Goal: Task Accomplishment & Management: Use online tool/utility

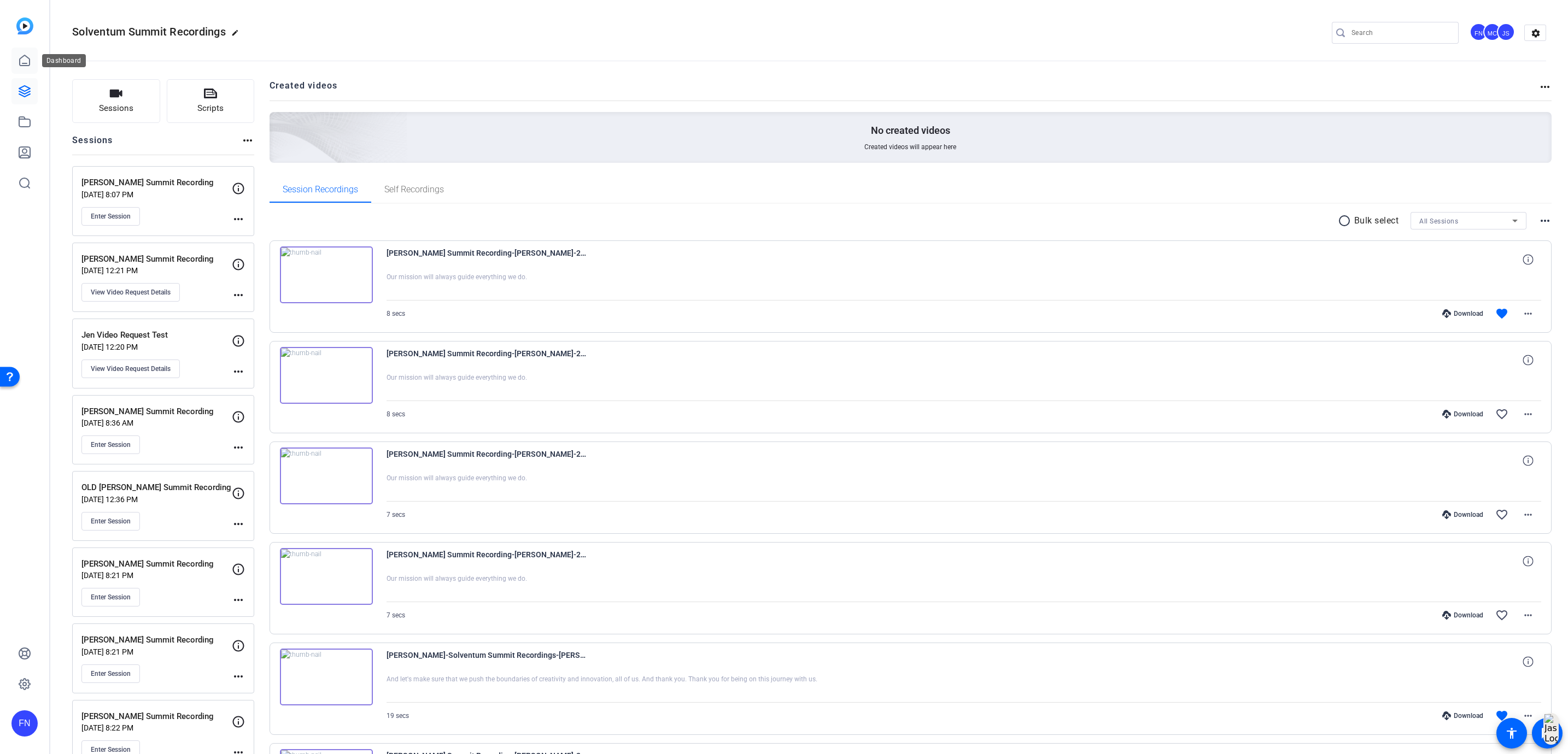
click at [23, 62] on icon at bounding box center [25, 60] width 13 height 13
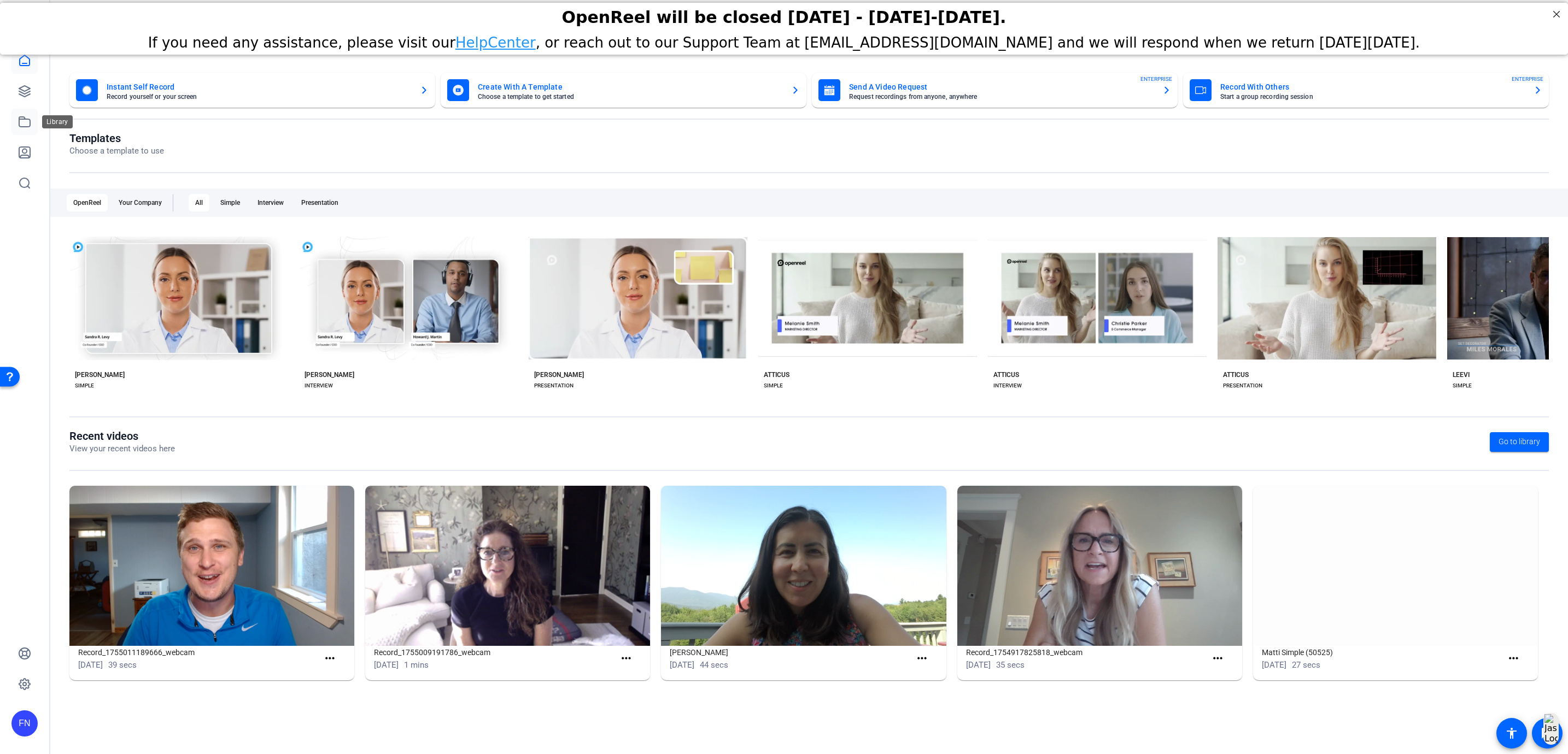
click at [29, 128] on link at bounding box center [25, 122] width 26 height 26
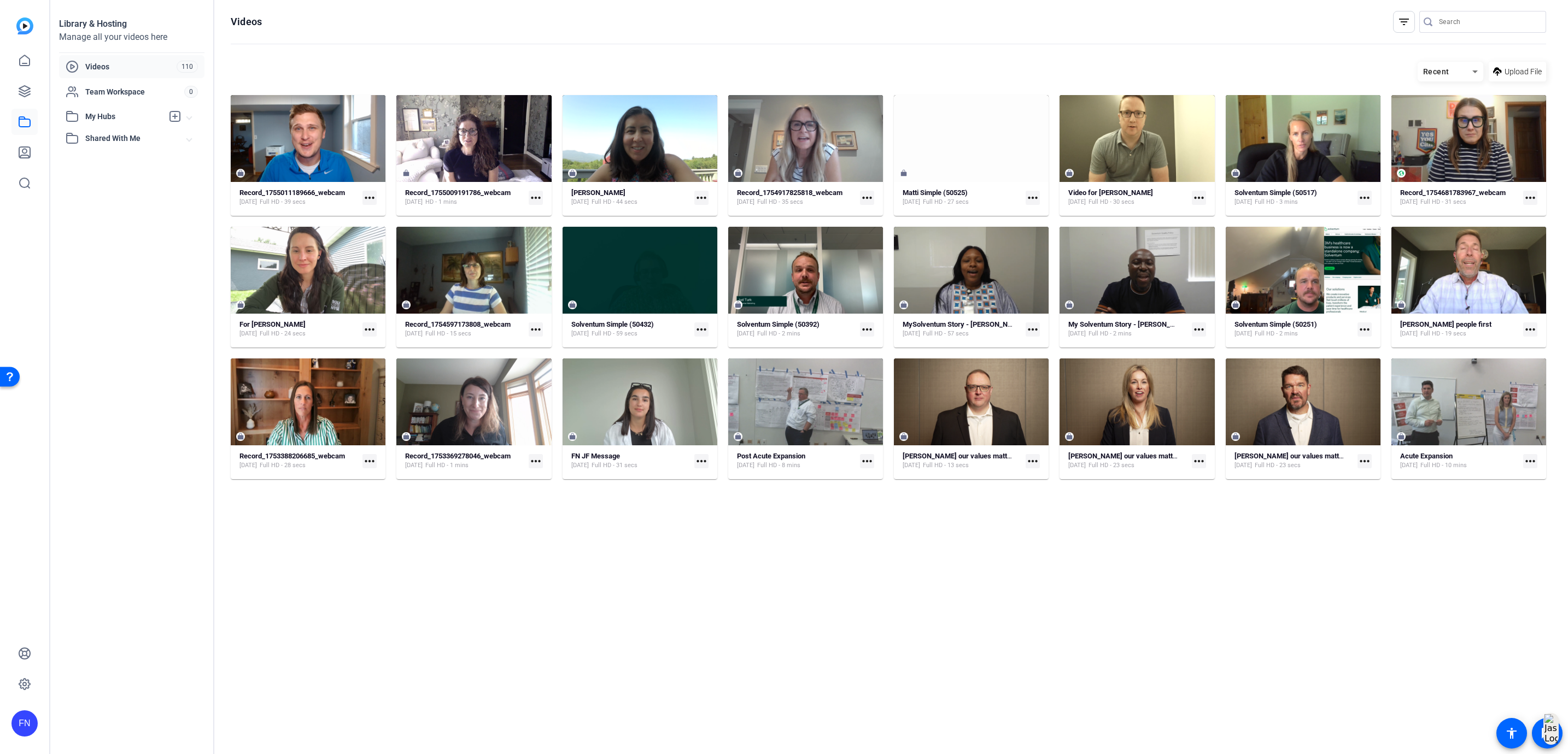
click at [114, 56] on div "Videos 110" at bounding box center [132, 67] width 145 height 23
drag, startPoint x: 44, startPoint y: 64, endPoint x: 36, endPoint y: 64, distance: 8.0
click at [42, 64] on div "FN" at bounding box center [25, 377] width 49 height 754
click at [20, 62] on icon at bounding box center [25, 60] width 13 height 13
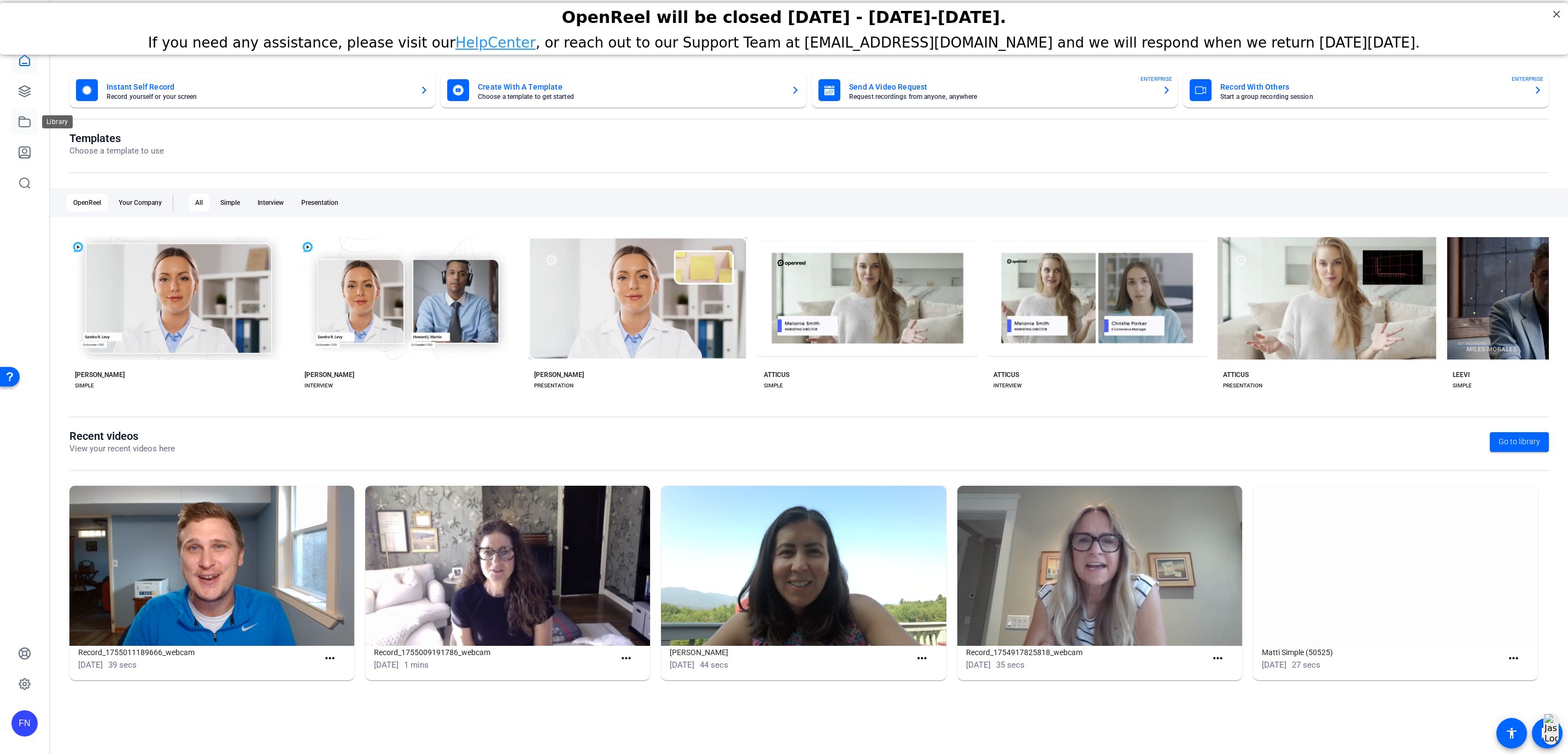
click at [26, 117] on icon at bounding box center [25, 122] width 13 height 13
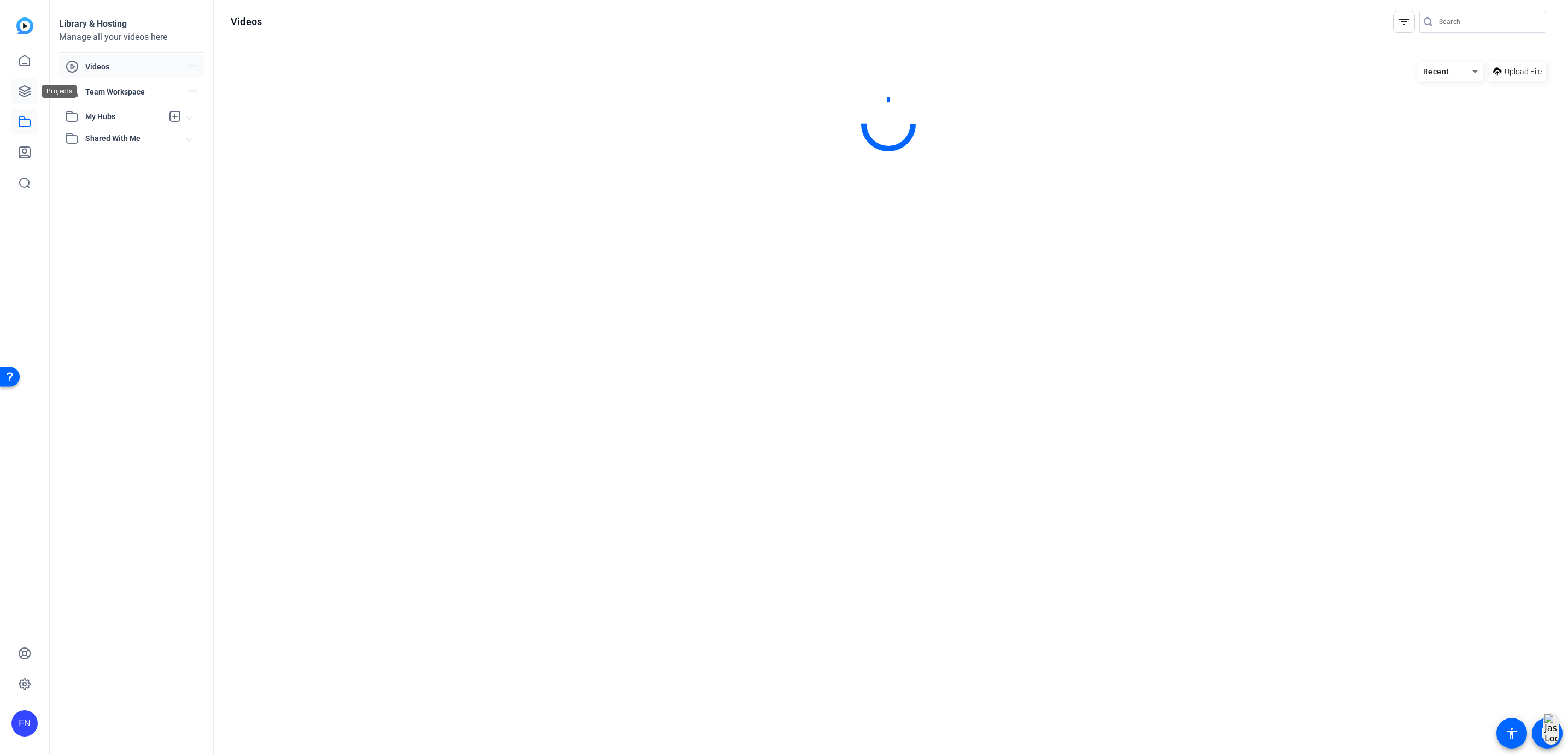
click at [29, 87] on icon at bounding box center [25, 91] width 13 height 13
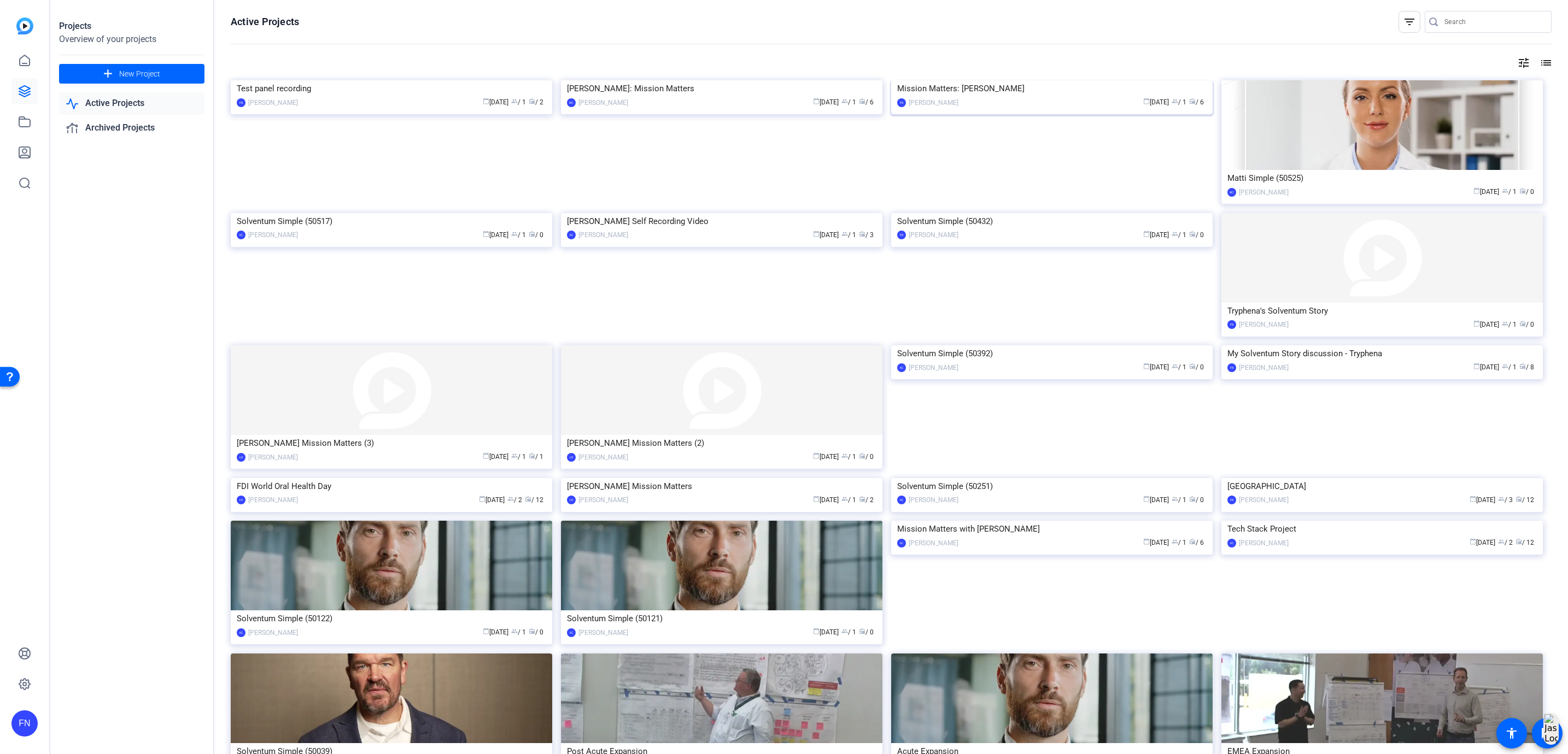
click at [966, 96] on div "Mission Matters: [PERSON_NAME]" at bounding box center [1052, 88] width 310 height 16
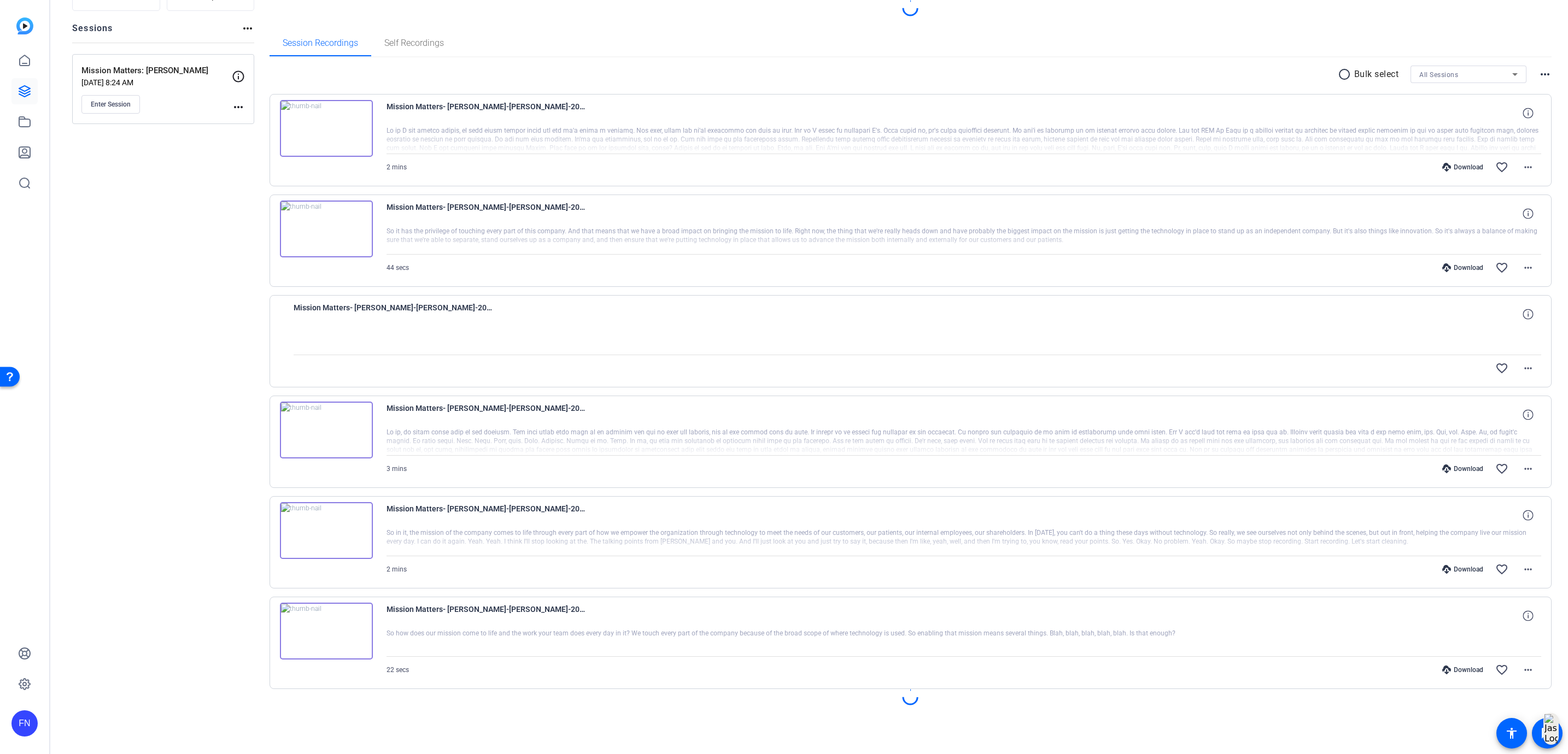
scroll to position [117, 0]
click at [1524, 369] on mat-icon "more_horiz" at bounding box center [1528, 368] width 13 height 13
click at [1514, 310] on div at bounding box center [784, 377] width 1568 height 754
click at [25, 651] on icon at bounding box center [24, 653] width 11 height 11
click at [130, 95] on button "Enter Session" at bounding box center [111, 104] width 59 height 19
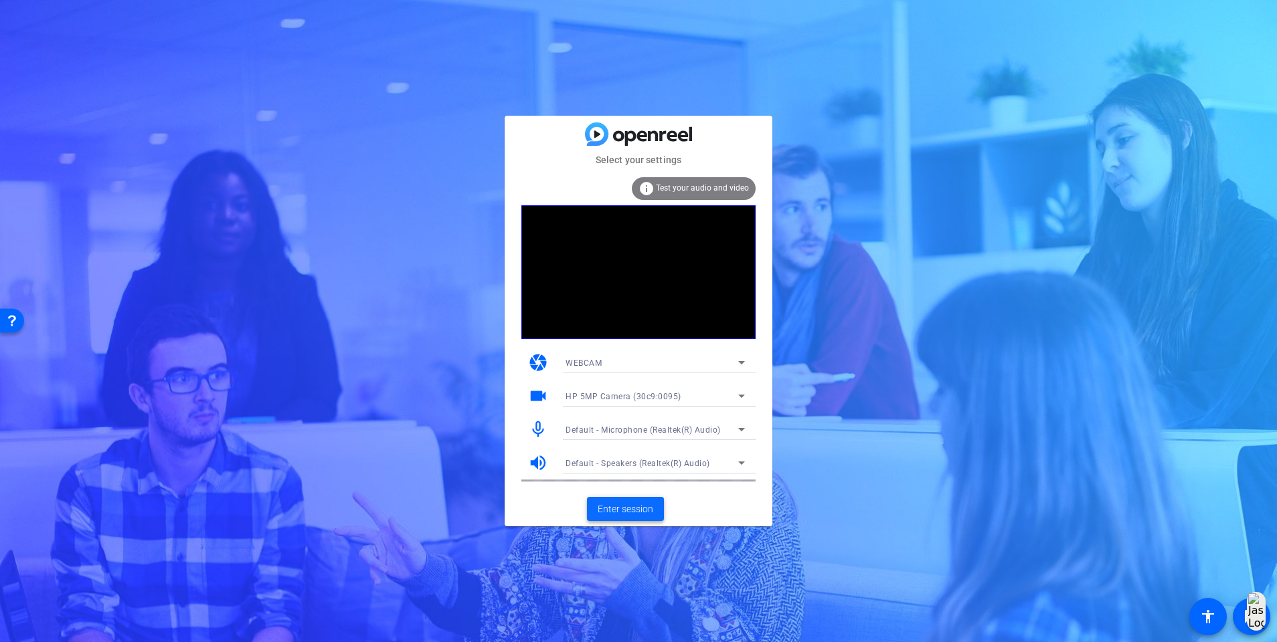
click at [640, 501] on span at bounding box center [625, 509] width 77 height 32
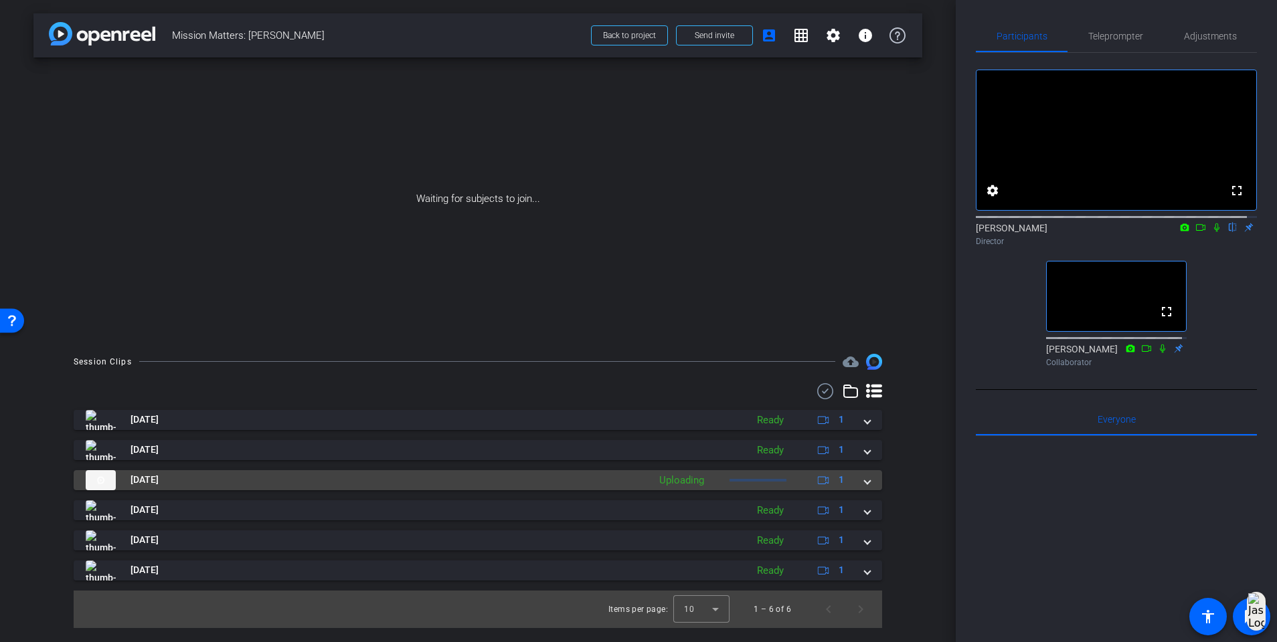
click at [872, 484] on mat-expansion-panel-header "[DATE] Uploading 1" at bounding box center [478, 480] width 808 height 20
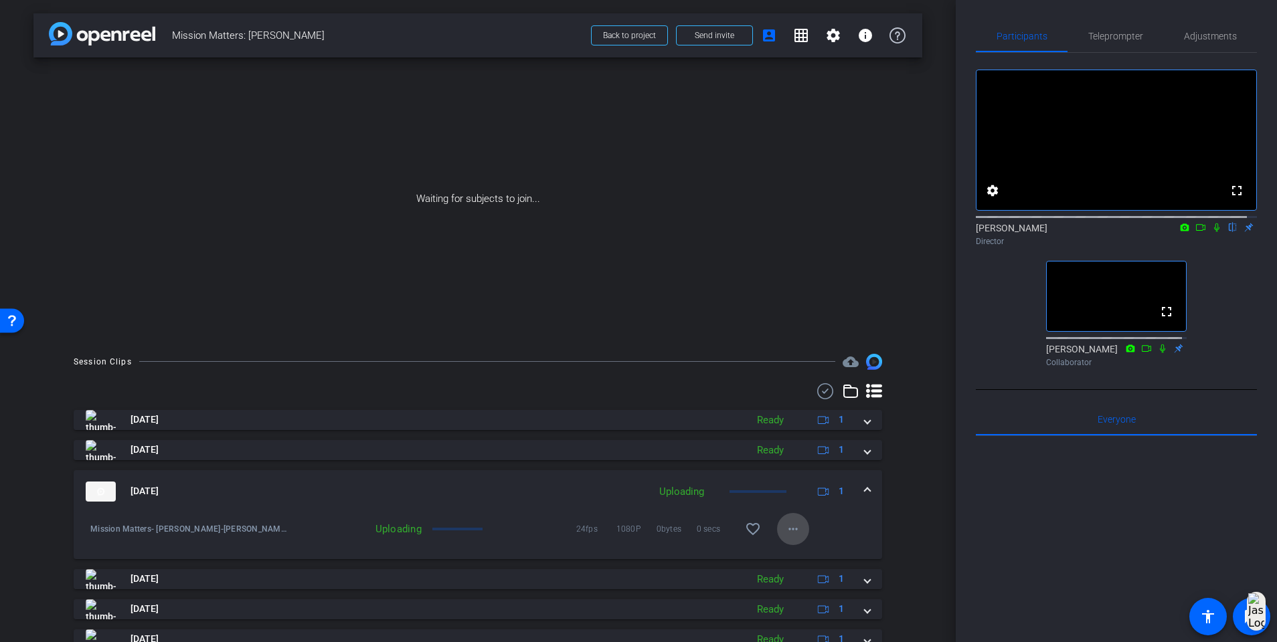
click at [781, 537] on span at bounding box center [793, 529] width 32 height 32
click at [909, 486] on div at bounding box center [638, 321] width 1277 height 642
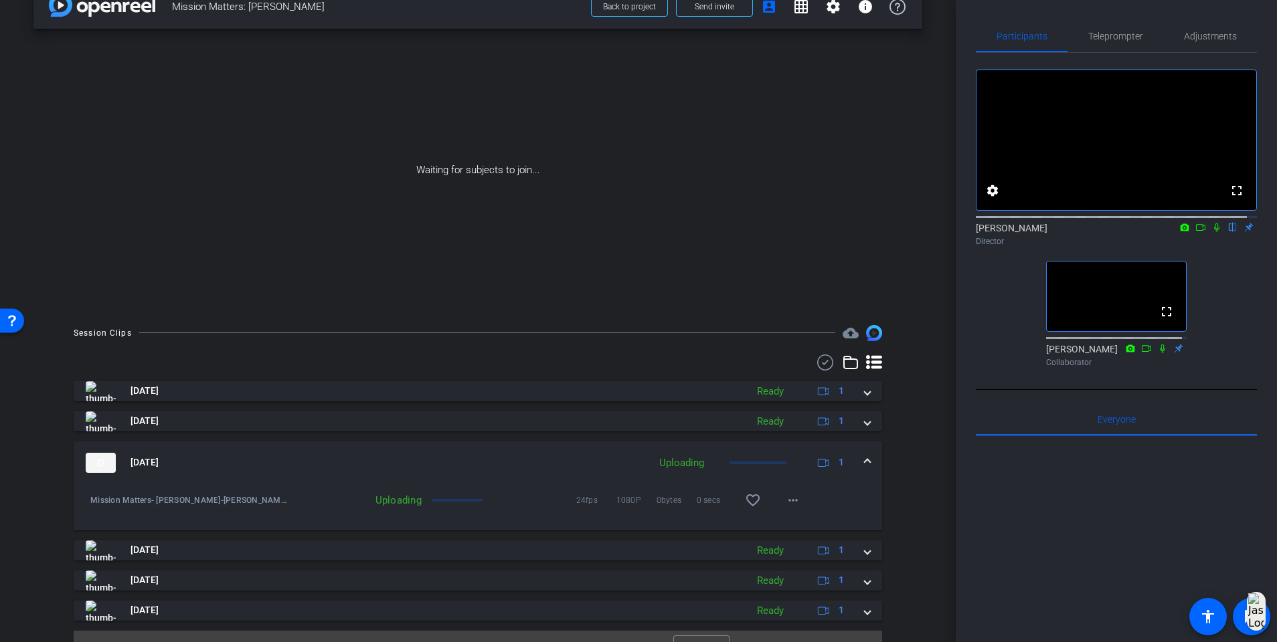
scroll to position [55, 0]
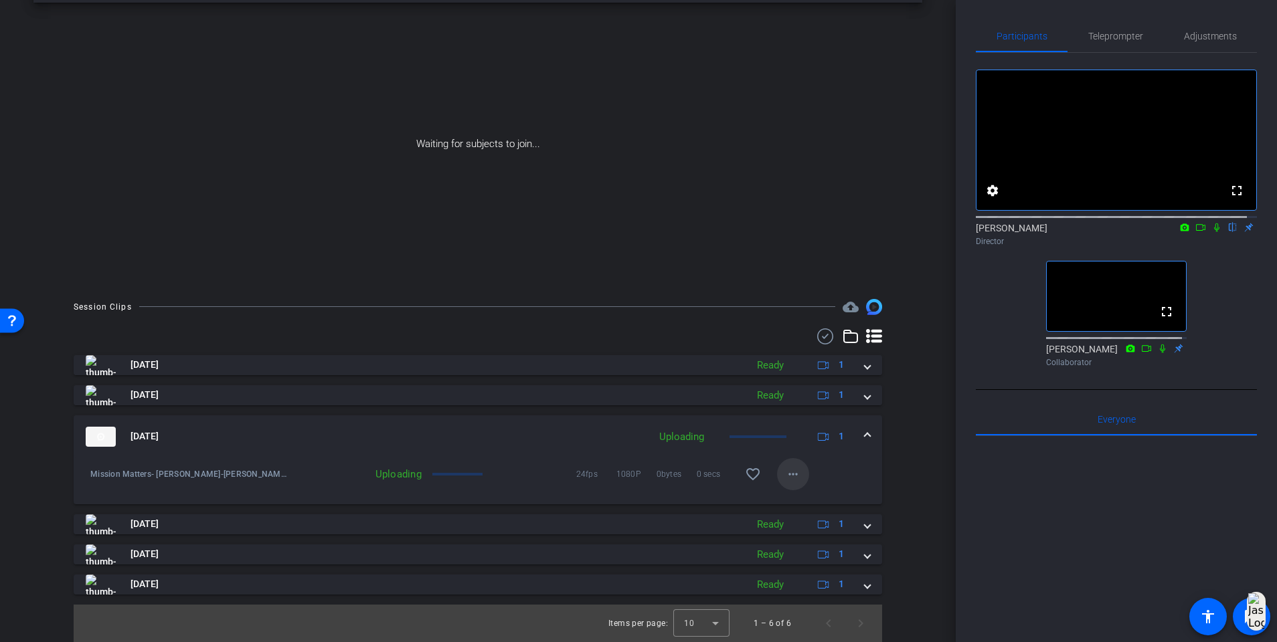
click at [787, 484] on span at bounding box center [793, 474] width 32 height 32
click at [858, 371] on div at bounding box center [638, 321] width 1277 height 642
click at [864, 371] on span at bounding box center [866, 365] width 5 height 14
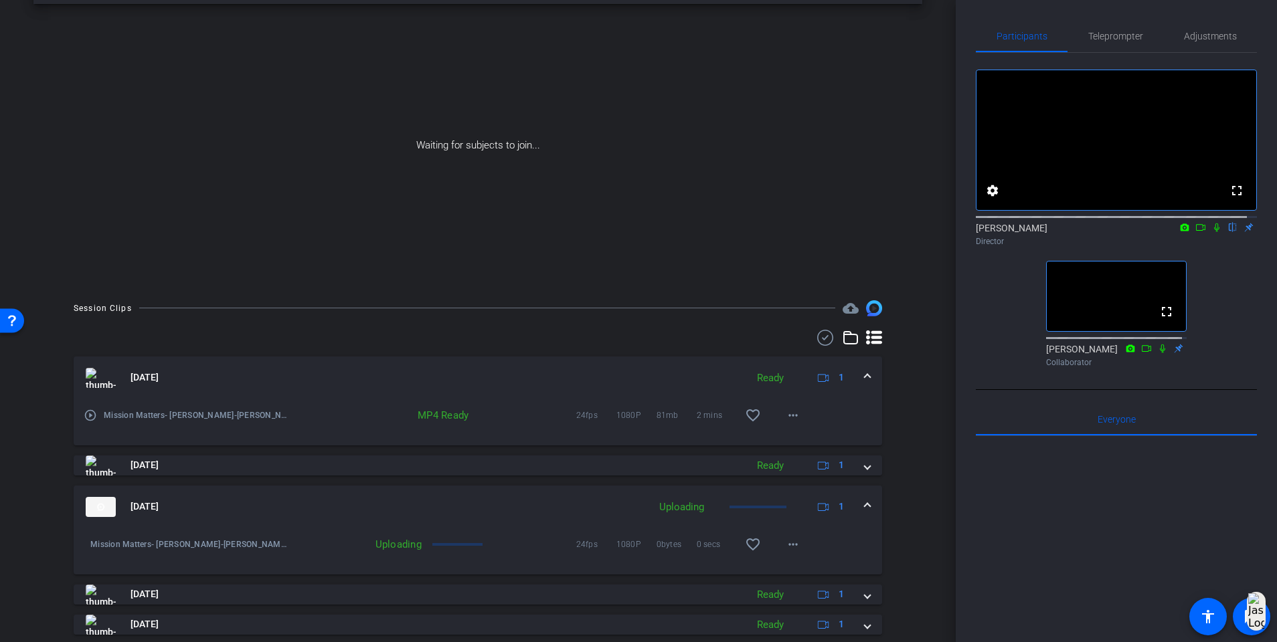
scroll to position [0, 0]
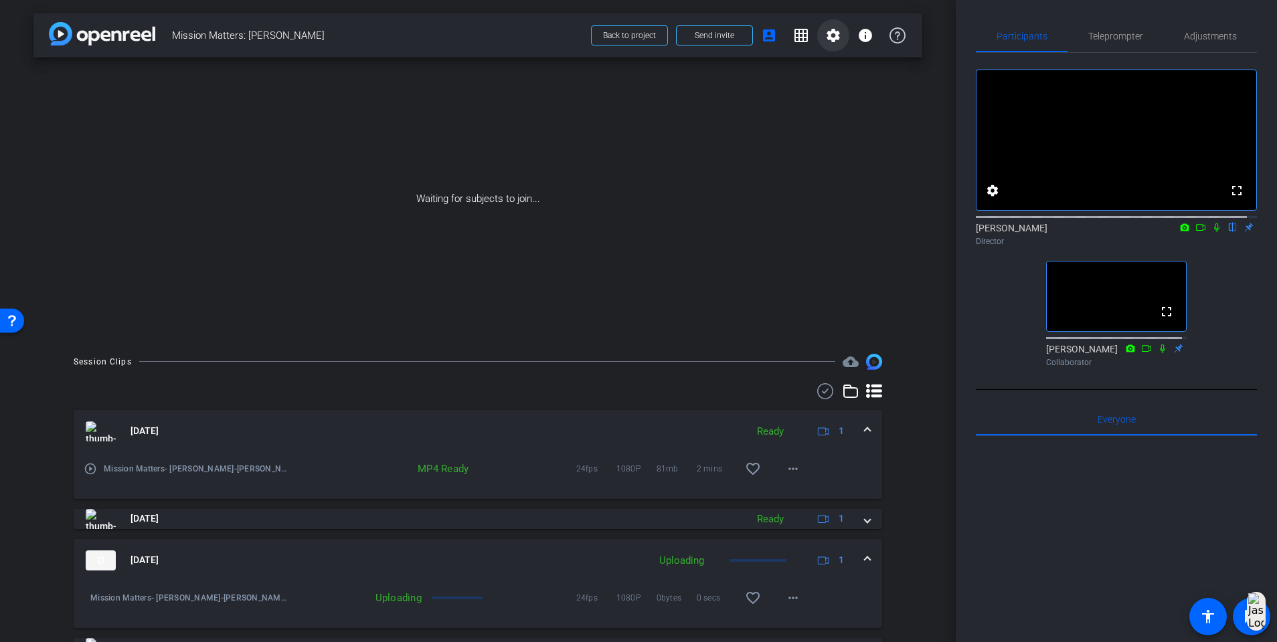
click at [817, 43] on span at bounding box center [833, 35] width 32 height 32
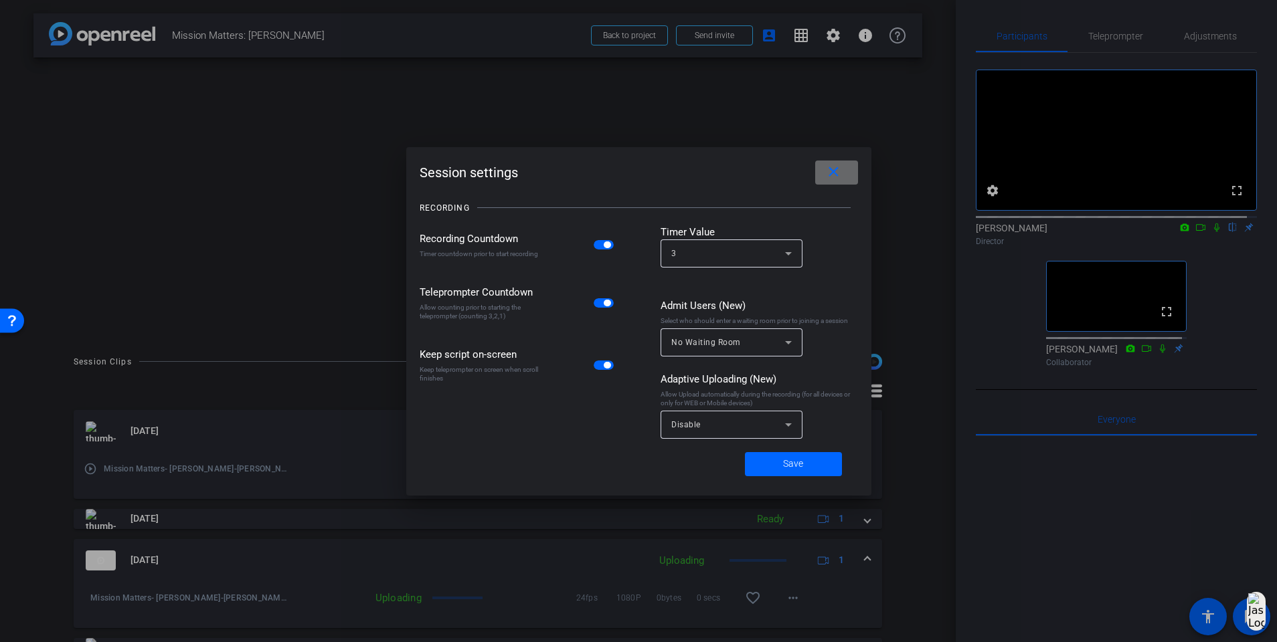
click at [841, 175] on mat-icon "close" at bounding box center [833, 172] width 17 height 17
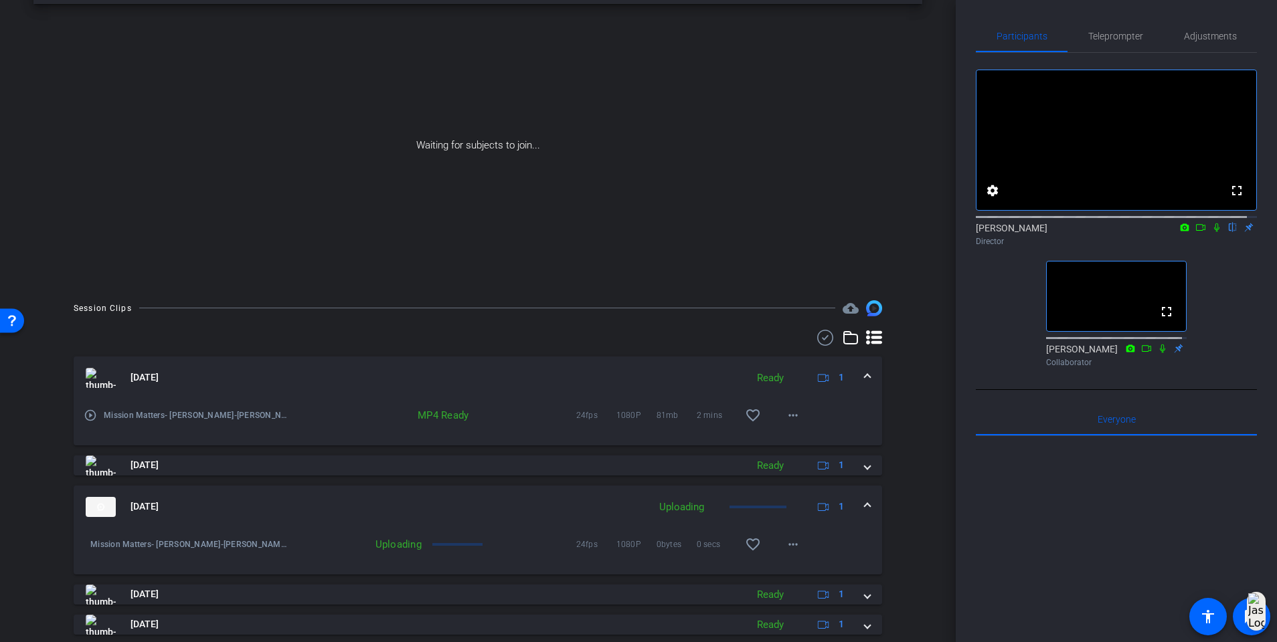
scroll to position [124, 0]
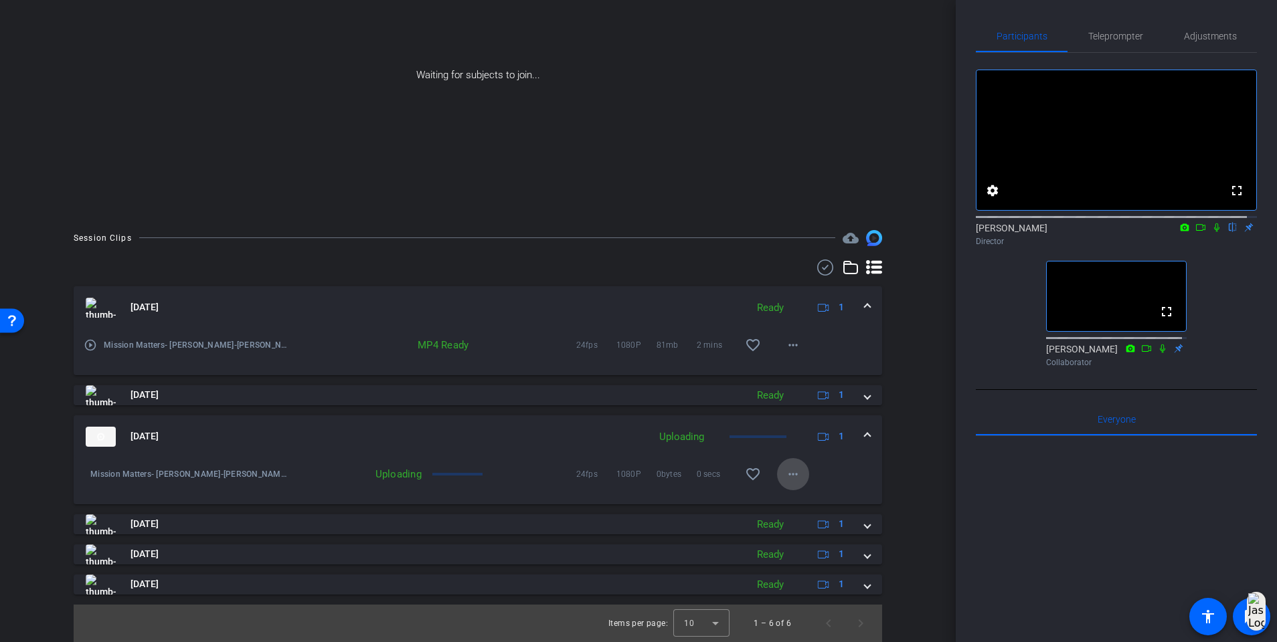
click at [785, 472] on mat-icon "more_horiz" at bounding box center [793, 474] width 16 height 16
click at [700, 619] on div at bounding box center [638, 321] width 1277 height 642
click at [870, 440] on mat-expansion-panel-header "[DATE] Uploading 1" at bounding box center [478, 436] width 808 height 43
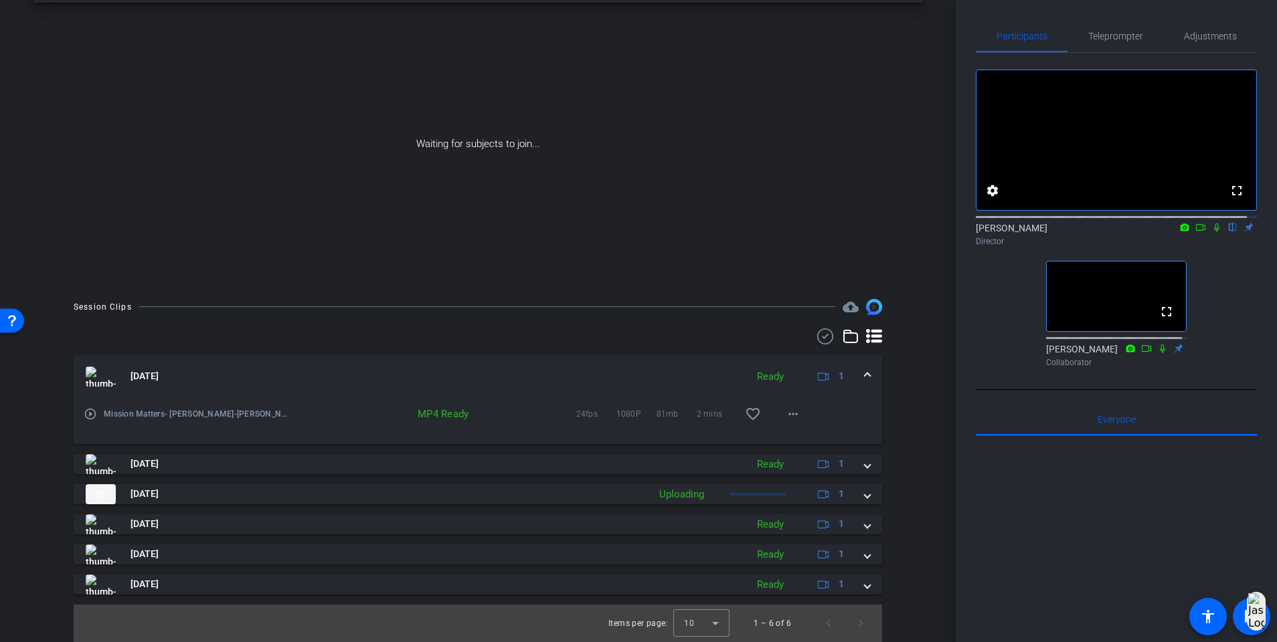
scroll to position [55, 0]
click at [858, 383] on mat-expansion-panel-header "[DATE] Ready 1" at bounding box center [478, 376] width 808 height 43
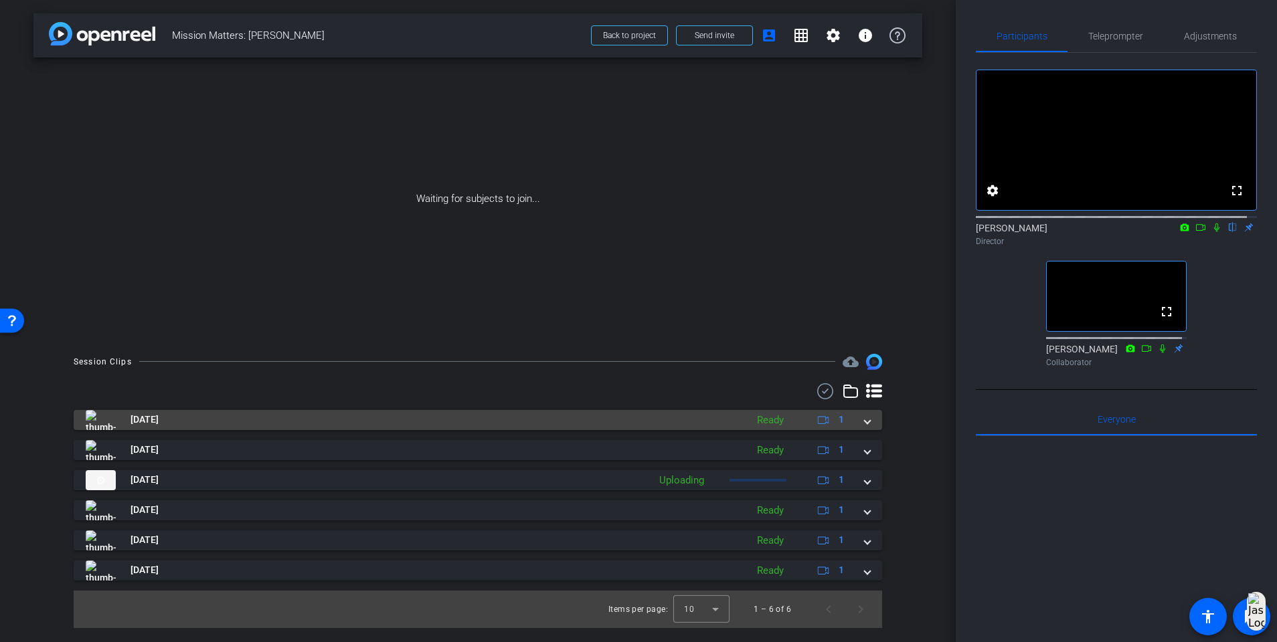
scroll to position [0, 0]
click at [159, 419] on span "[DATE]" at bounding box center [144, 420] width 28 height 14
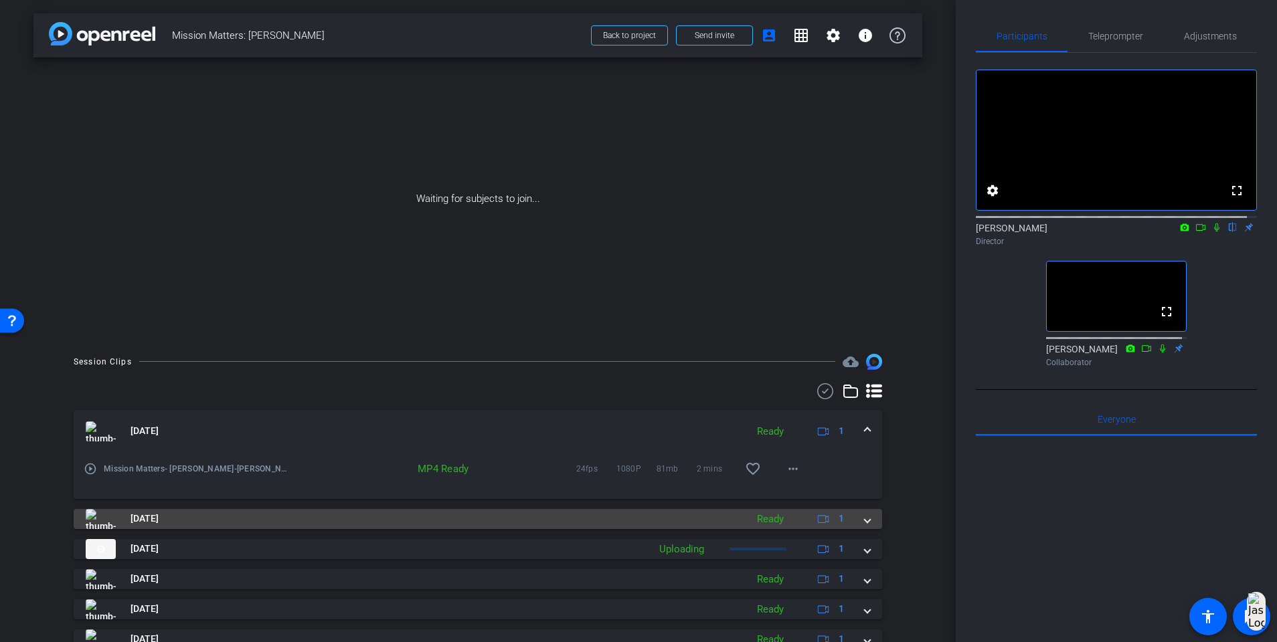
scroll to position [55, 0]
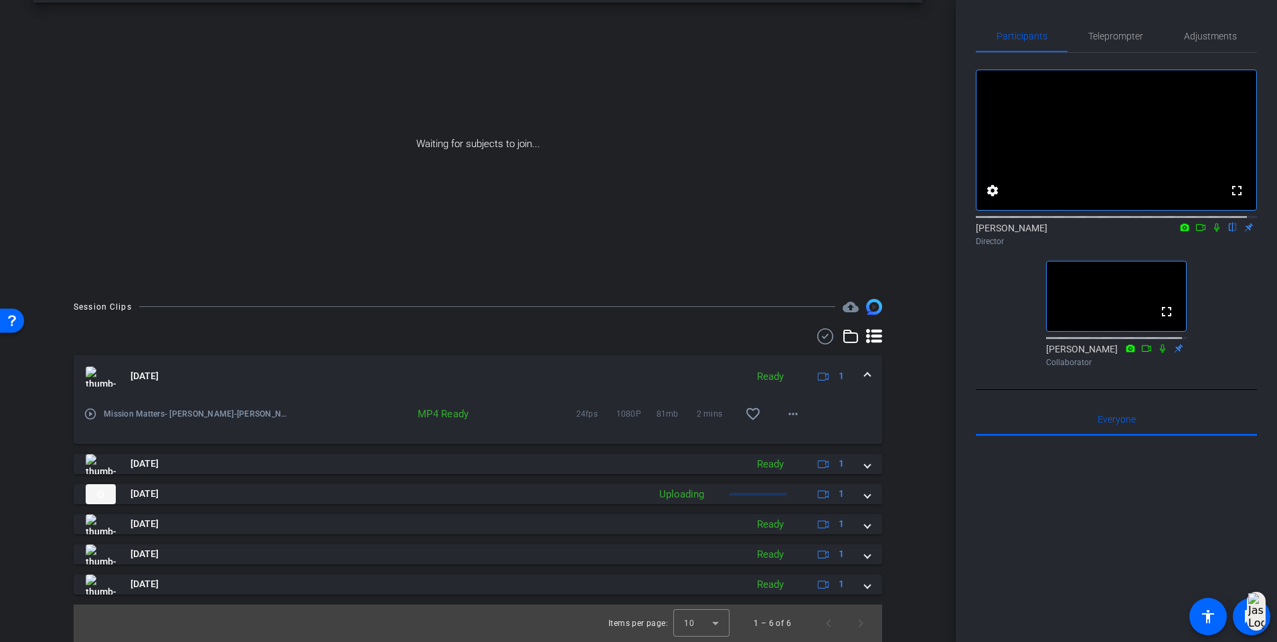
click at [864, 380] on span at bounding box center [866, 376] width 5 height 14
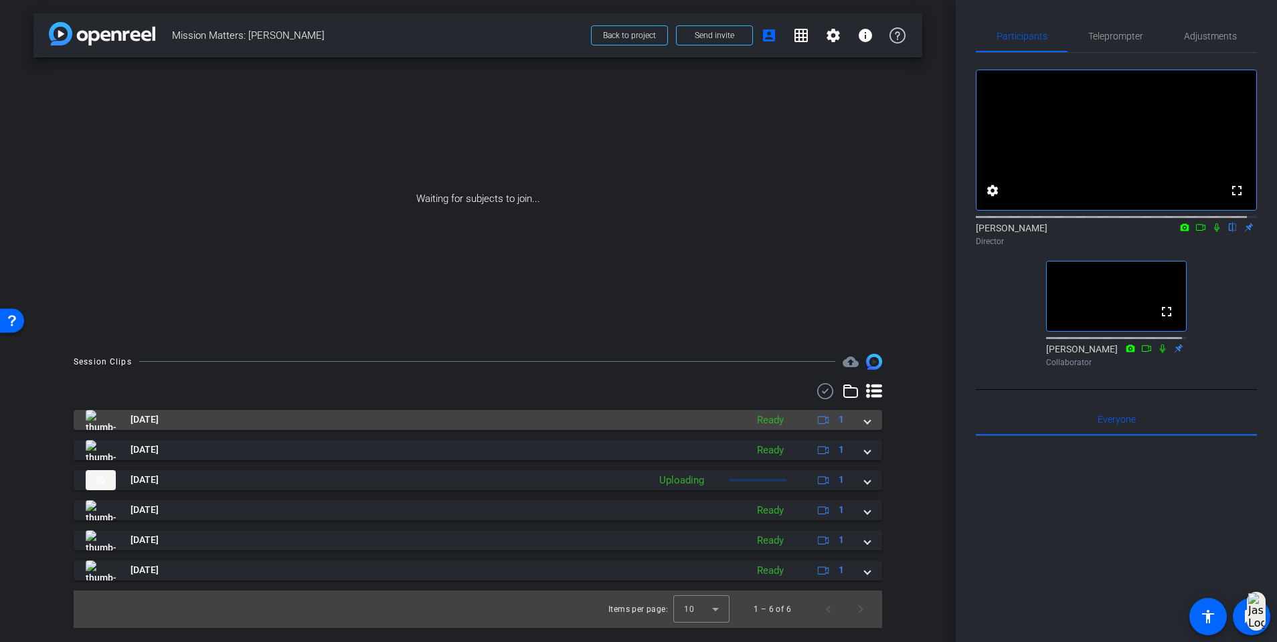
scroll to position [0, 0]
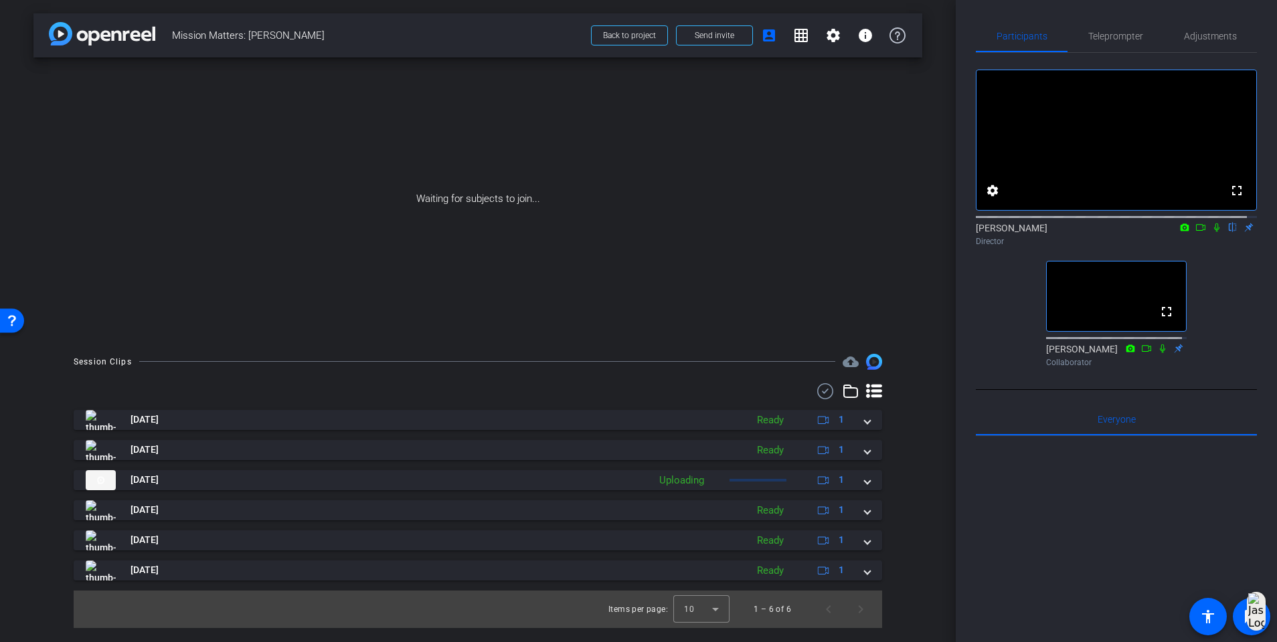
click at [876, 397] on icon at bounding box center [874, 391] width 16 height 14
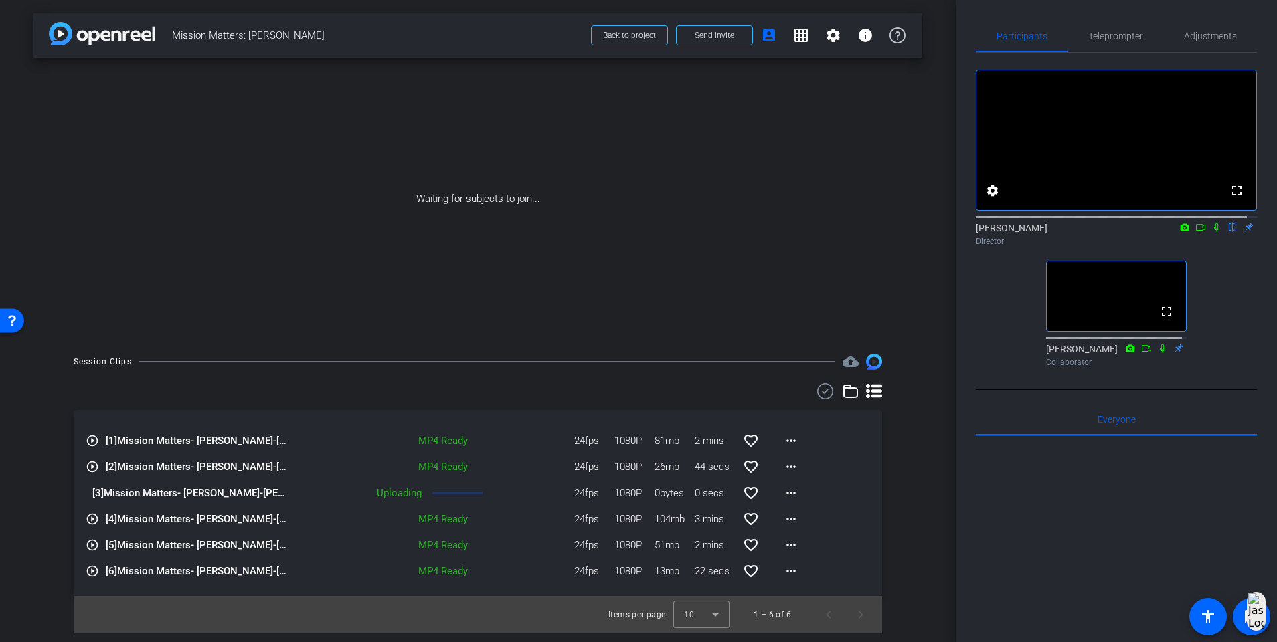
click at [850, 393] on icon at bounding box center [850, 391] width 16 height 16
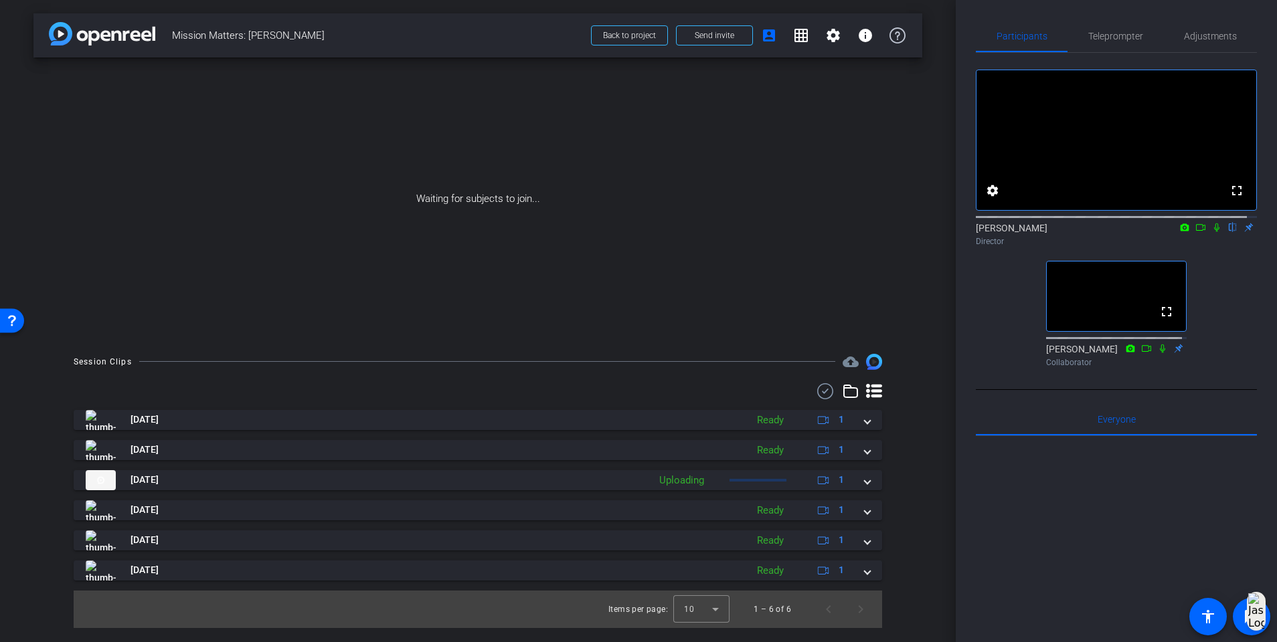
click at [877, 395] on icon at bounding box center [874, 391] width 16 height 14
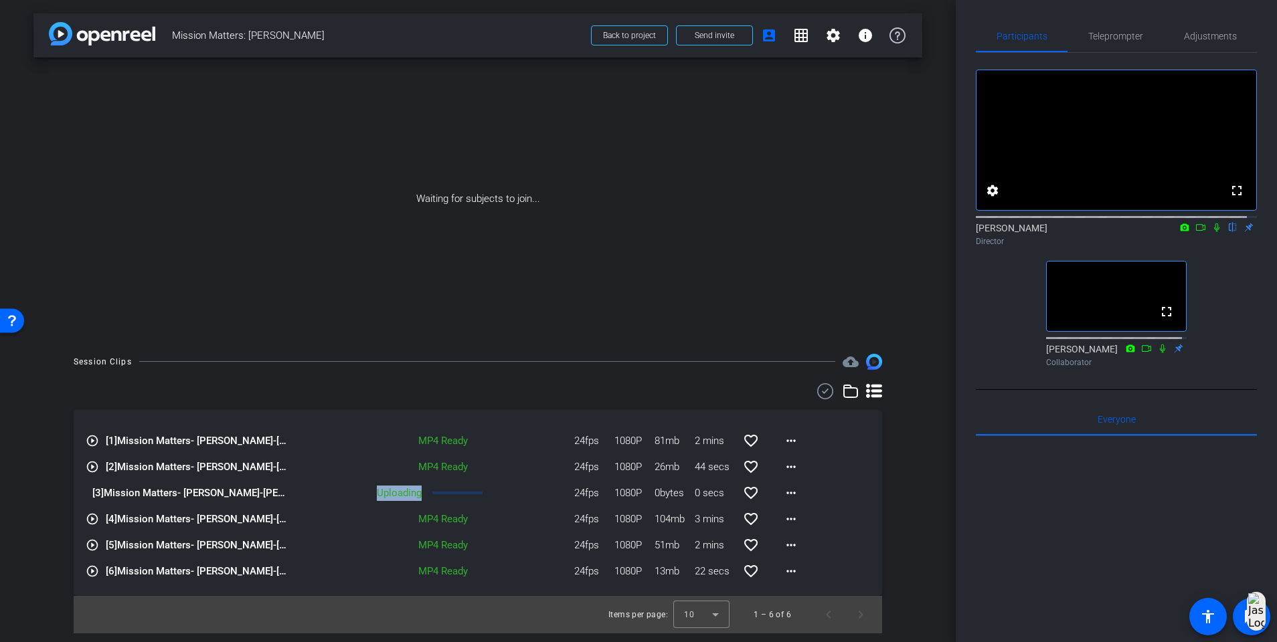
drag, startPoint x: 373, startPoint y: 496, endPoint x: 438, endPoint y: 499, distance: 65.0
click at [438, 499] on div "Uploading 24fps 1080P 0bytes 0 secs favorite_border more_horiz" at bounding box center [549, 493] width 518 height 32
click at [836, 27] on mat-icon "settings" at bounding box center [833, 35] width 16 height 16
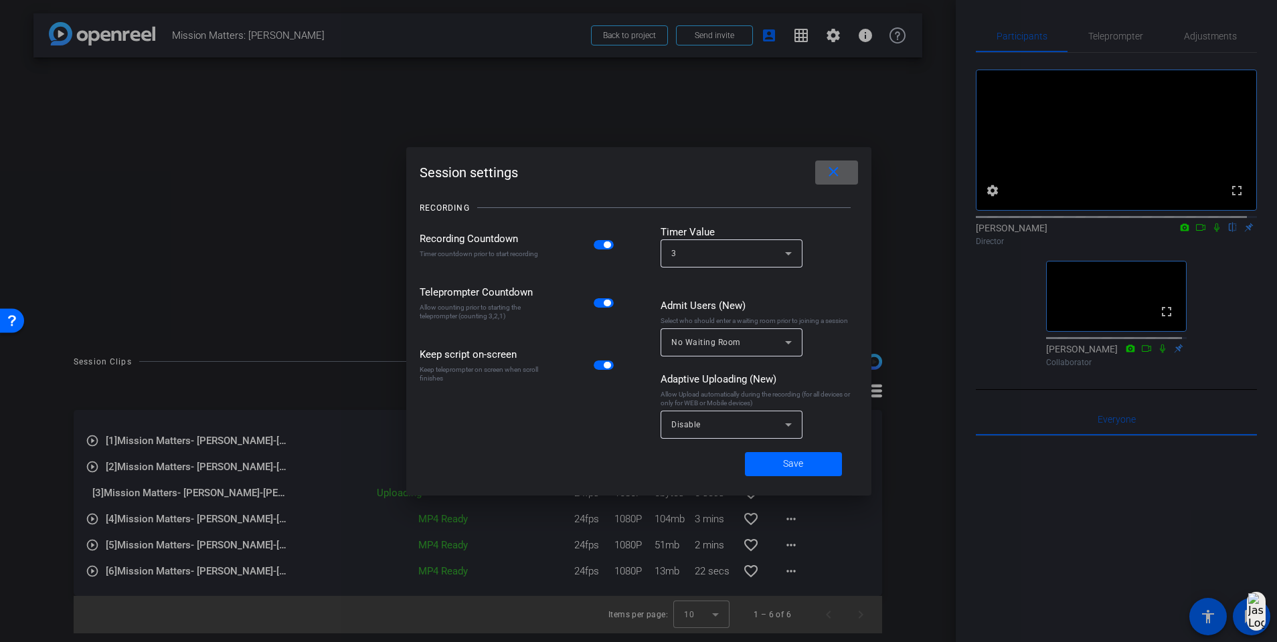
click at [660, 94] on div at bounding box center [638, 321] width 1277 height 642
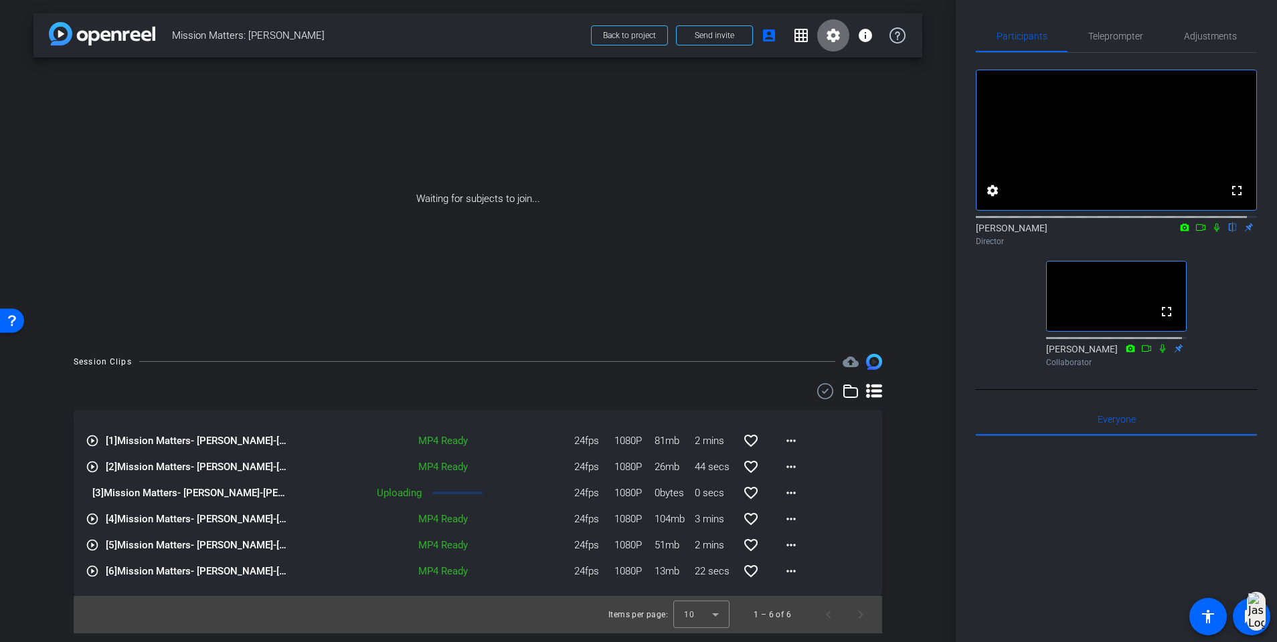
click at [836, 42] on mat-icon "settings" at bounding box center [833, 35] width 16 height 16
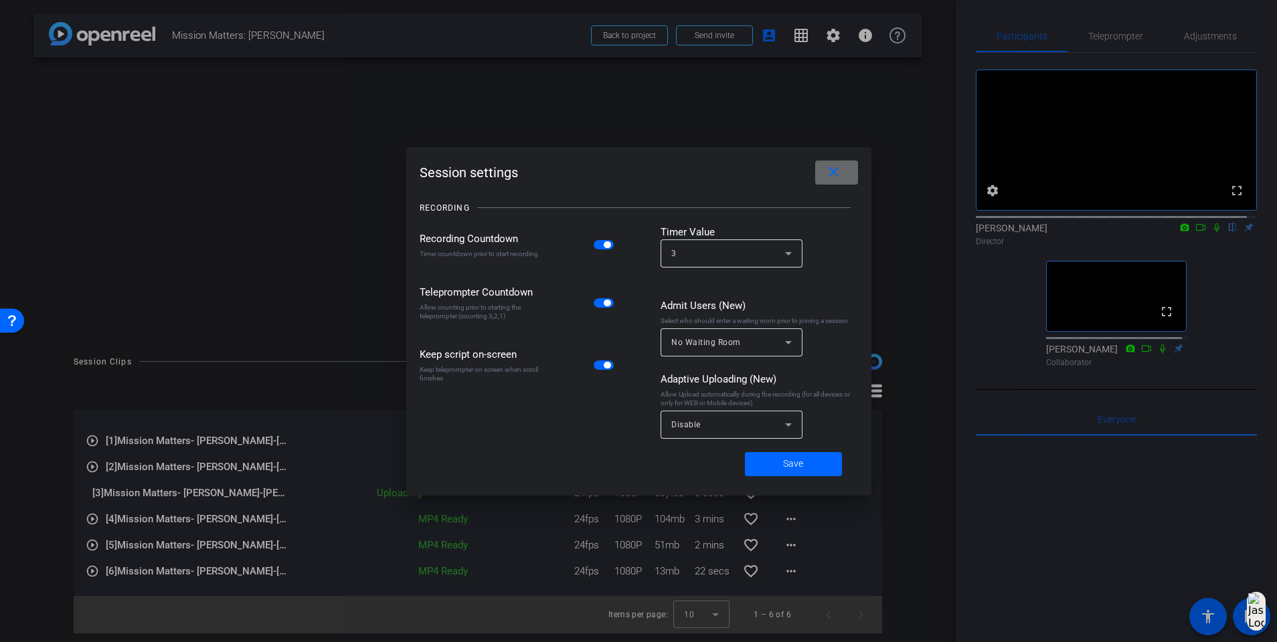
click at [832, 177] on mat-icon "close" at bounding box center [833, 172] width 17 height 17
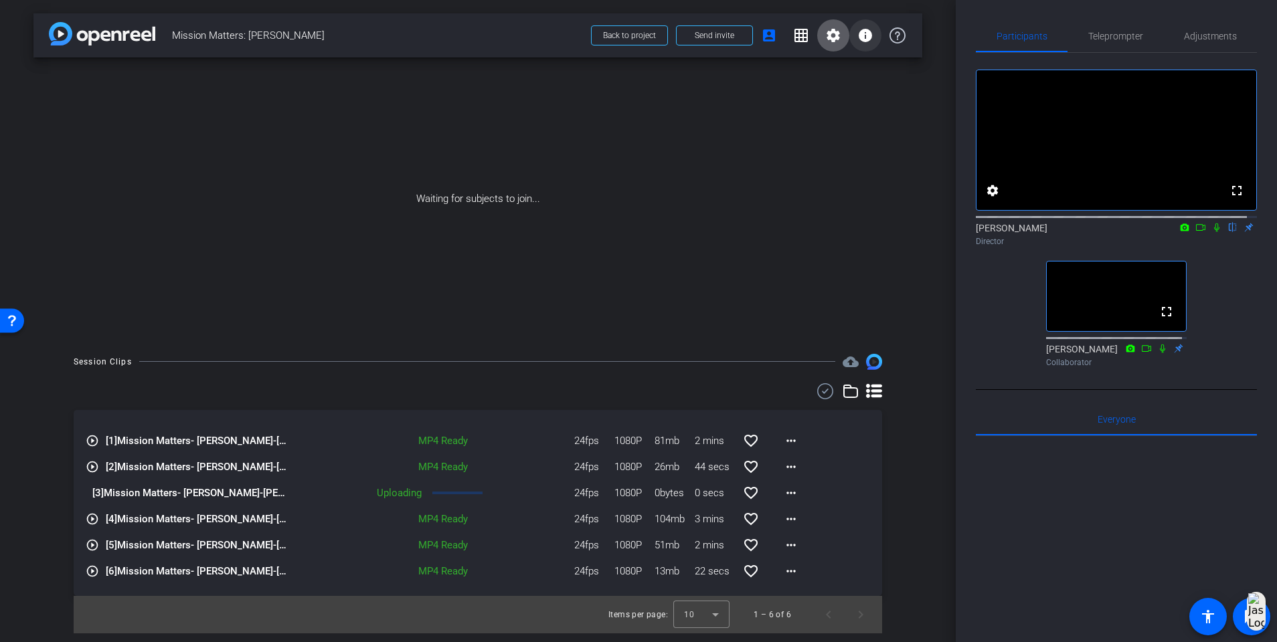
click at [872, 40] on mat-icon "info" at bounding box center [865, 35] width 16 height 16
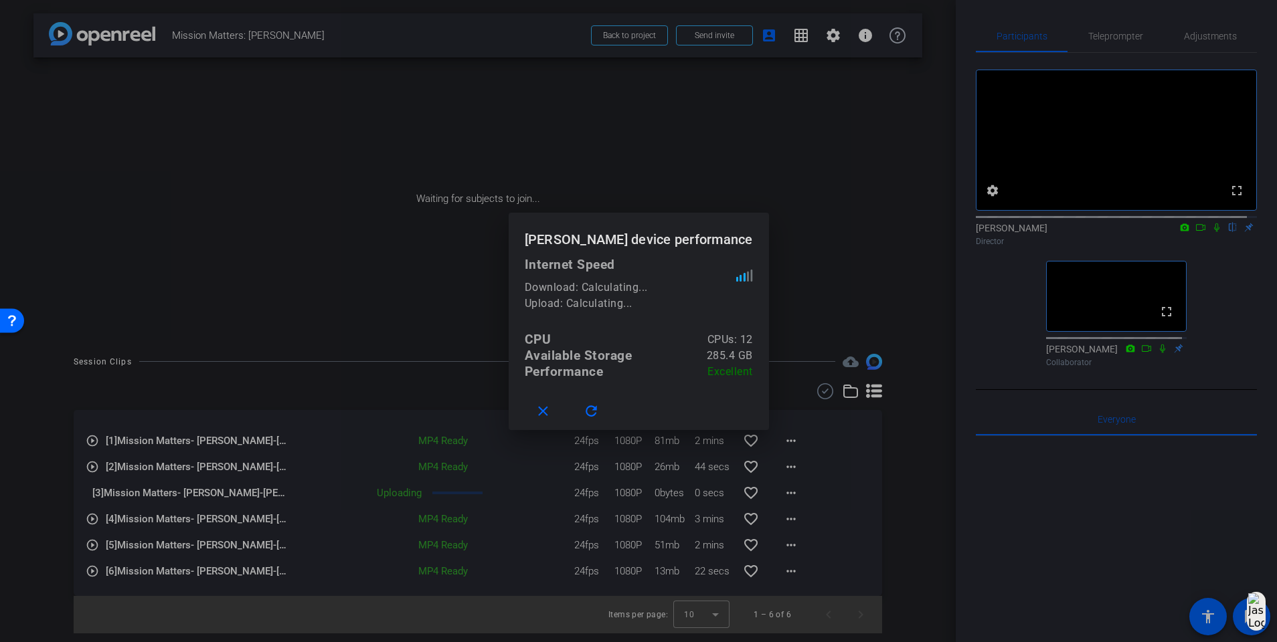
click at [903, 42] on div at bounding box center [638, 321] width 1277 height 642
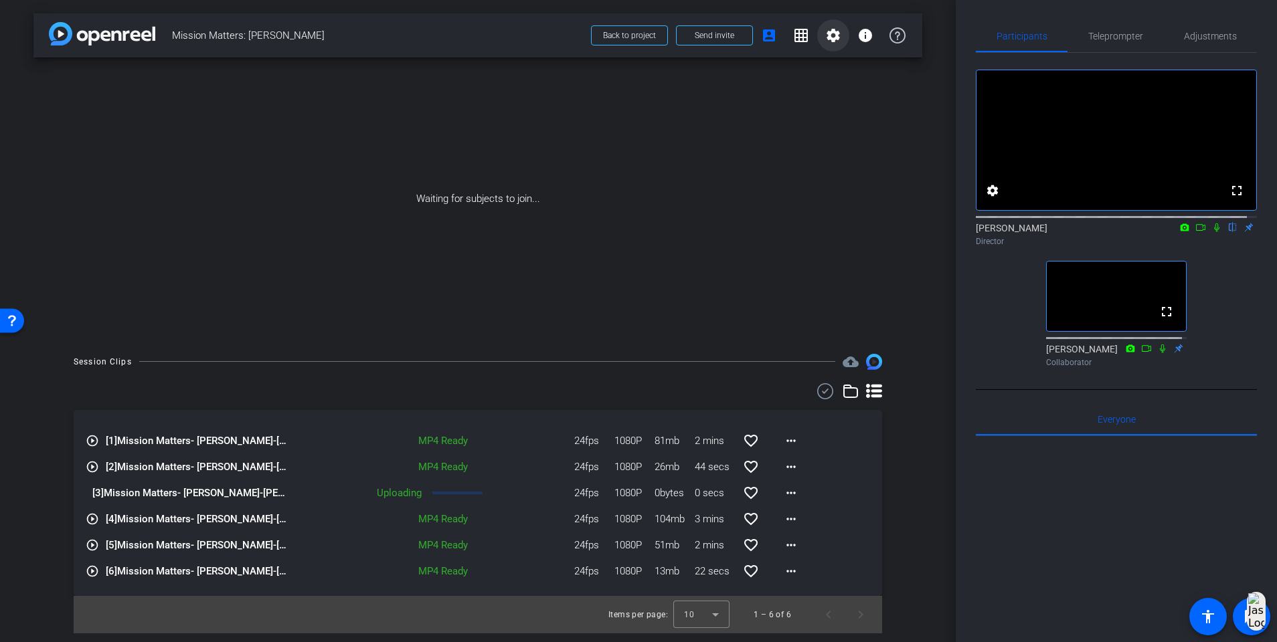
click at [834, 42] on mat-icon "settings" at bounding box center [833, 35] width 16 height 16
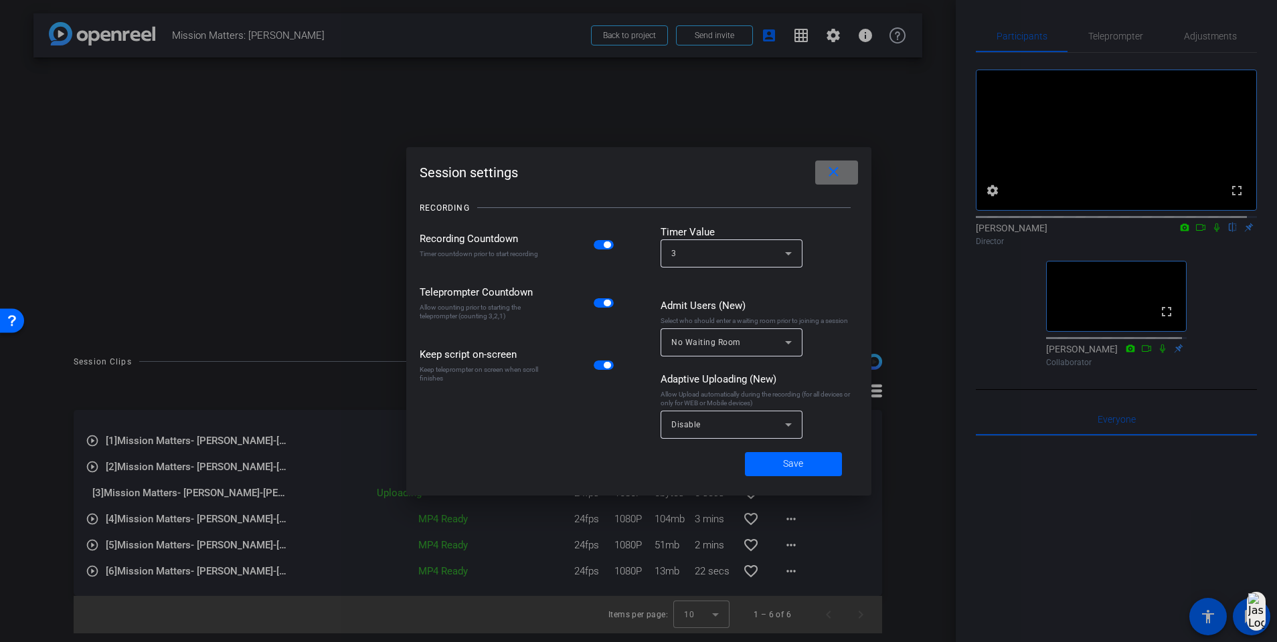
click at [822, 175] on span at bounding box center [836, 173] width 43 height 32
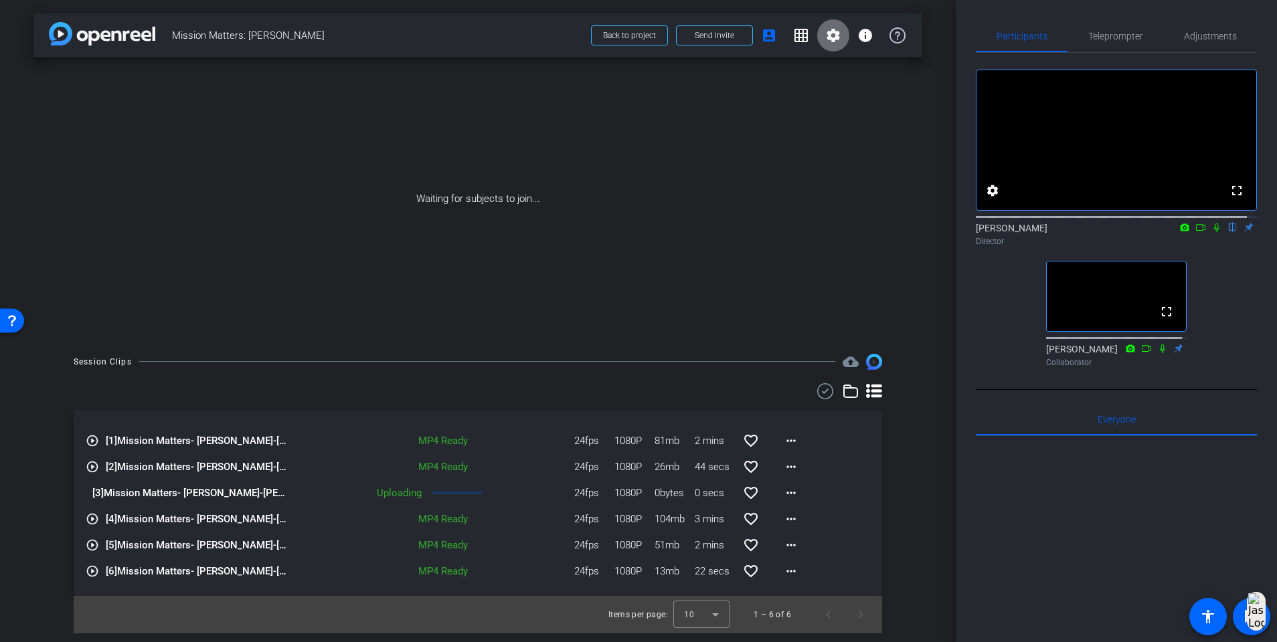
click at [835, 41] on mat-icon "settings" at bounding box center [833, 35] width 16 height 16
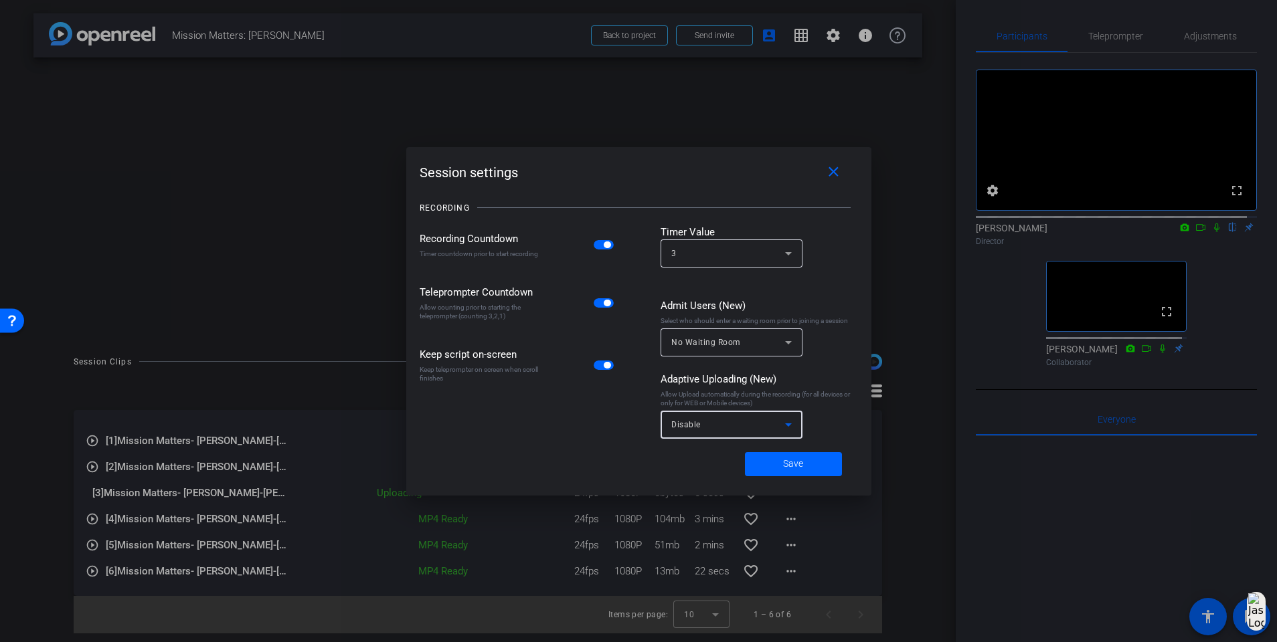
click at [747, 426] on div "Disable" at bounding box center [728, 424] width 114 height 17
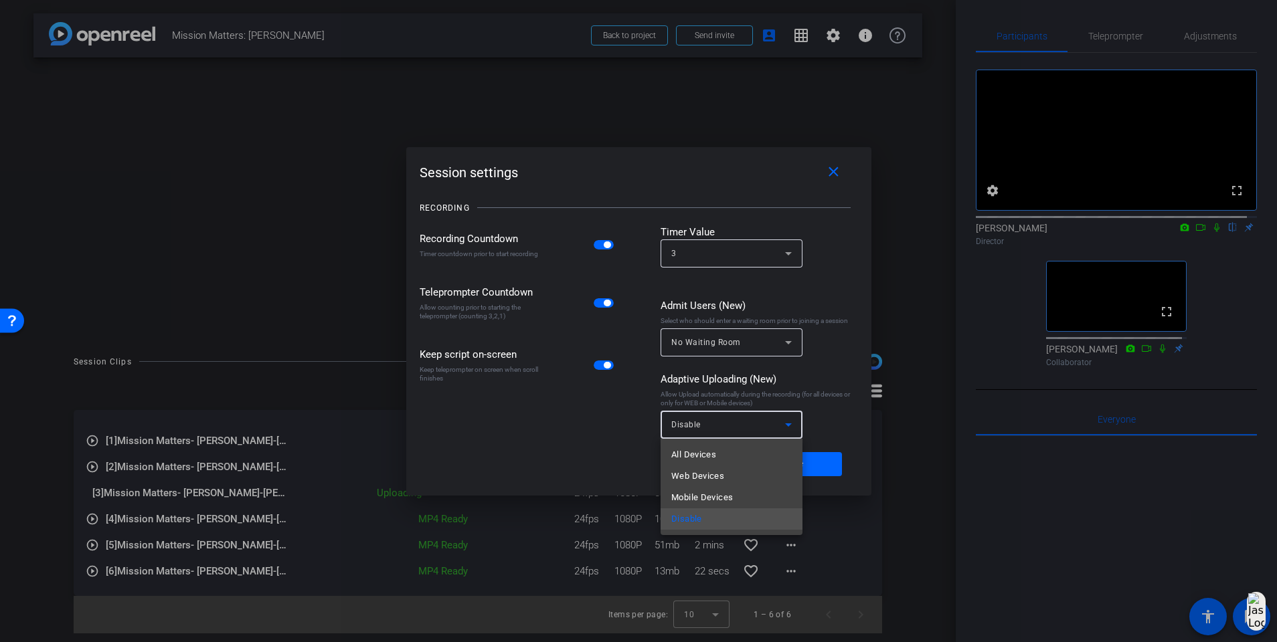
click at [830, 170] on div at bounding box center [638, 321] width 1277 height 642
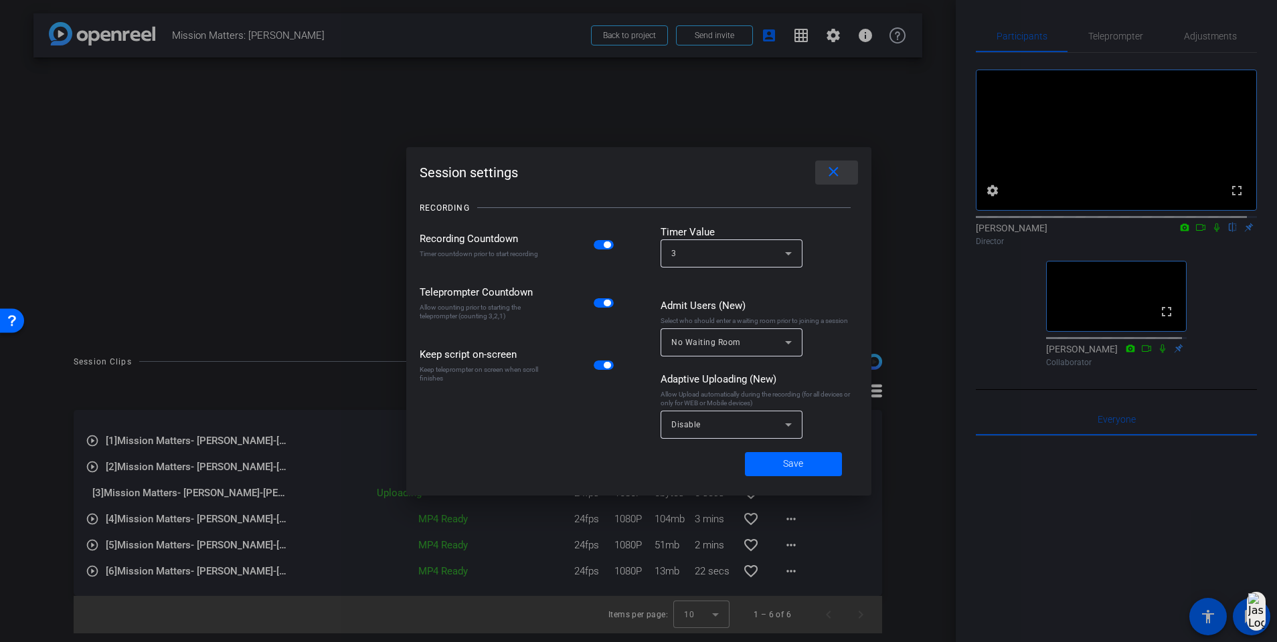
click at [830, 170] on mat-icon "close" at bounding box center [833, 172] width 17 height 17
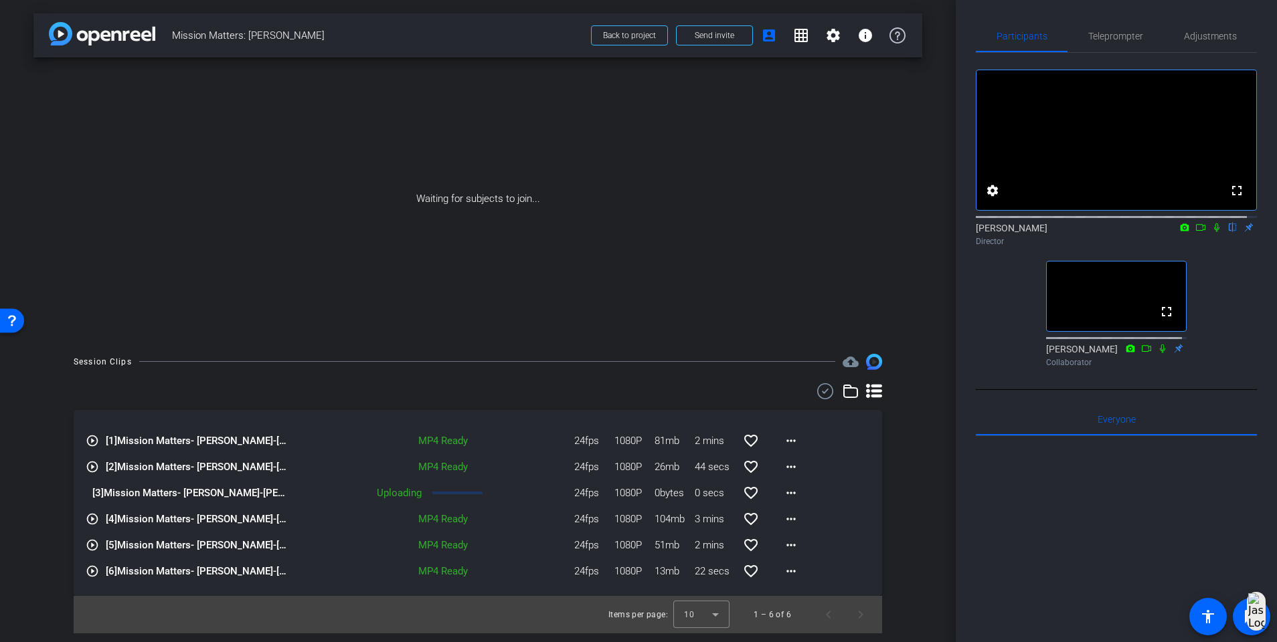
click at [452, 505] on div "MP4 Ready 24fps 1080P 104mb 3 mins favorite_border more_horiz" at bounding box center [549, 519] width 518 height 32
click at [456, 500] on div "Uploading 24fps 1080P 0bytes 0 secs favorite_border more_horiz" at bounding box center [549, 493] width 518 height 32
click at [798, 492] on mat-icon "more_horiz" at bounding box center [791, 493] width 16 height 16
click at [828, 48] on div at bounding box center [638, 321] width 1277 height 642
click at [837, 41] on mat-icon "settings" at bounding box center [833, 35] width 16 height 16
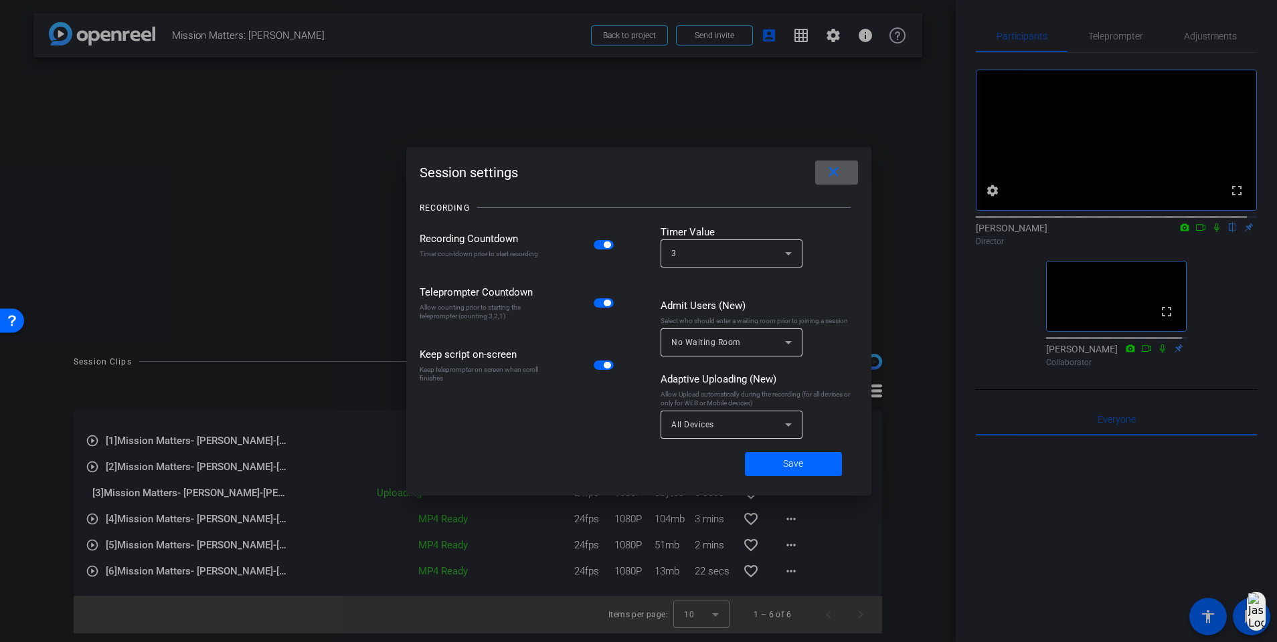
click at [840, 169] on mat-icon "close" at bounding box center [833, 172] width 17 height 17
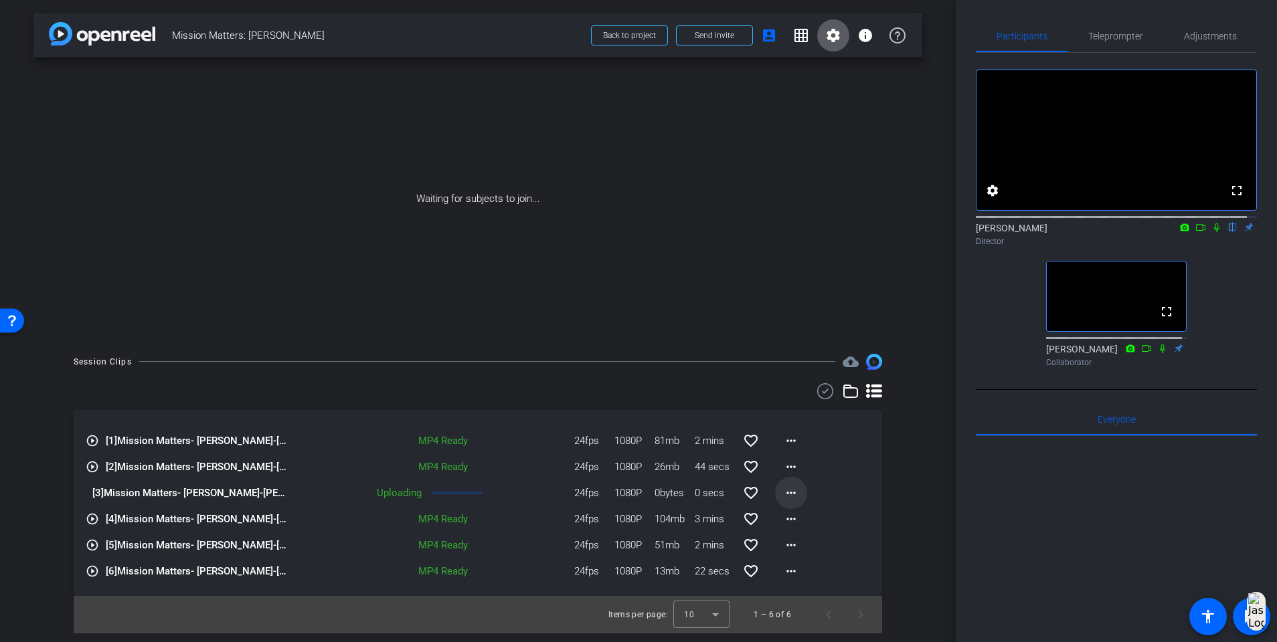
click at [793, 495] on mat-icon "more_horiz" at bounding box center [791, 493] width 16 height 16
click at [852, 373] on div at bounding box center [638, 321] width 1277 height 642
click at [826, 395] on icon at bounding box center [825, 391] width 20 height 16
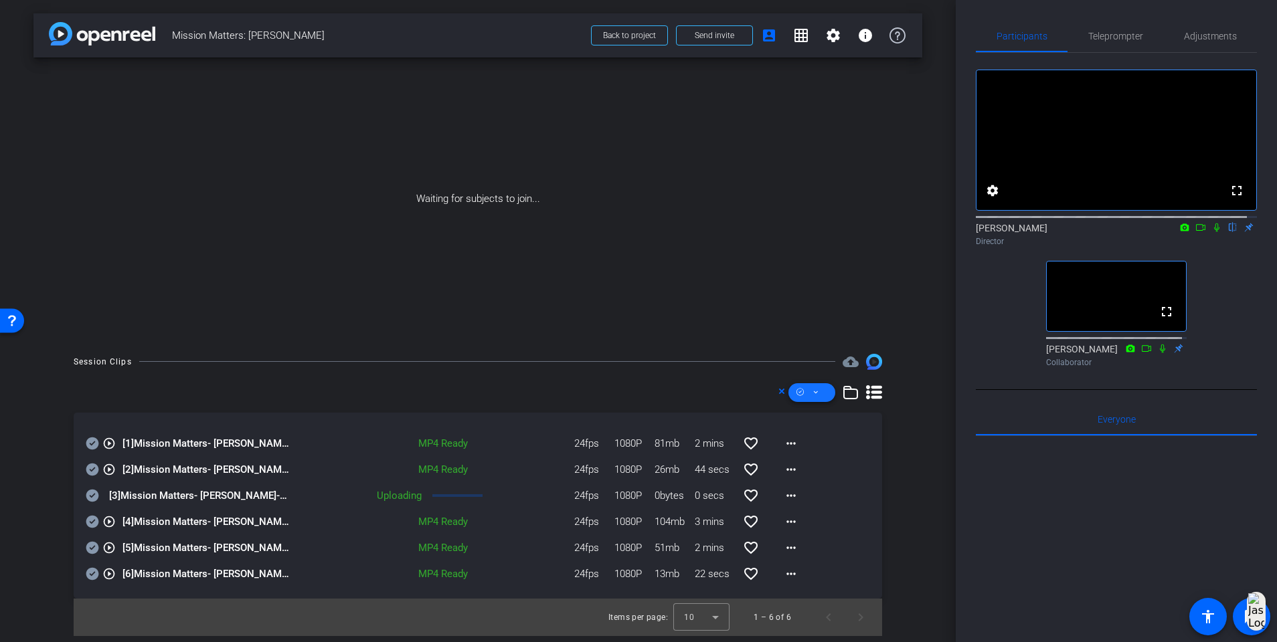
click at [821, 395] on span at bounding box center [811, 393] width 47 height 32
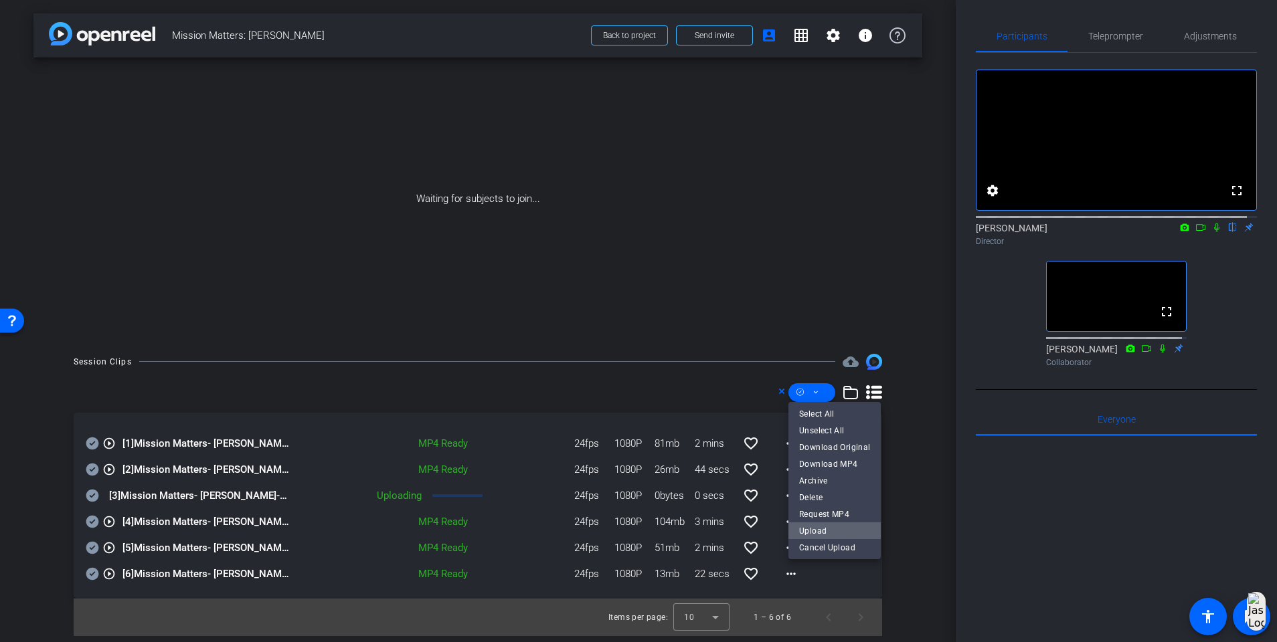
click at [845, 529] on span "Upload" at bounding box center [834, 531] width 71 height 16
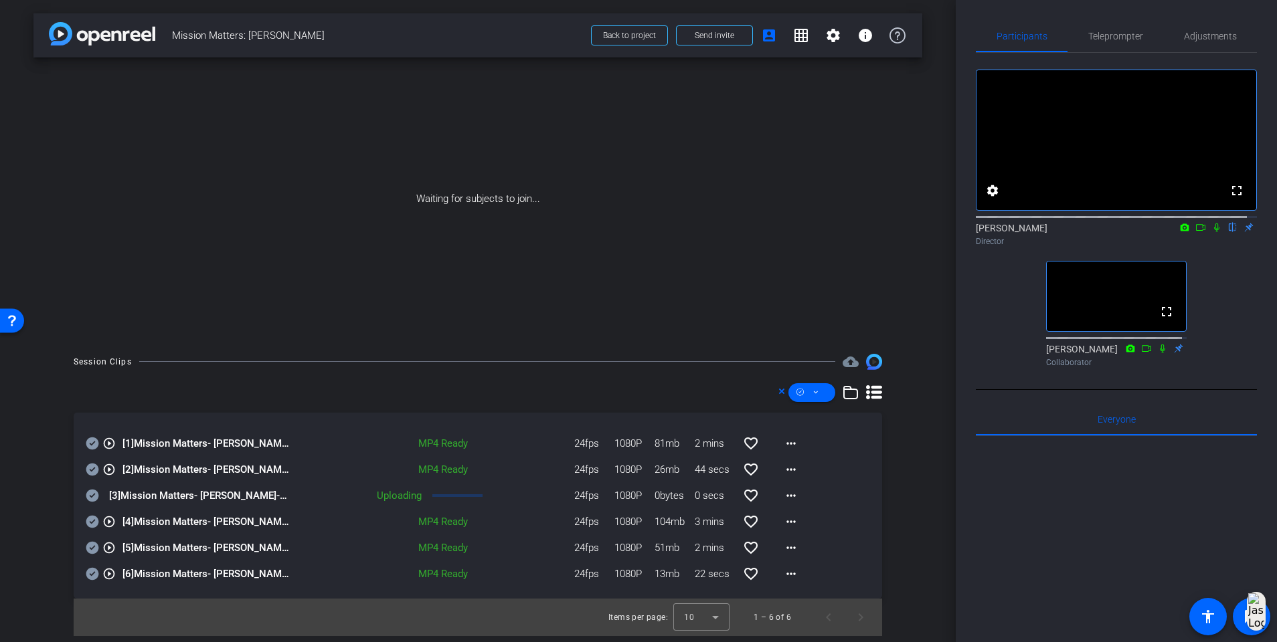
click at [90, 450] on icon at bounding box center [92, 444] width 13 height 13
click at [812, 391] on icon at bounding box center [815, 392] width 7 height 17
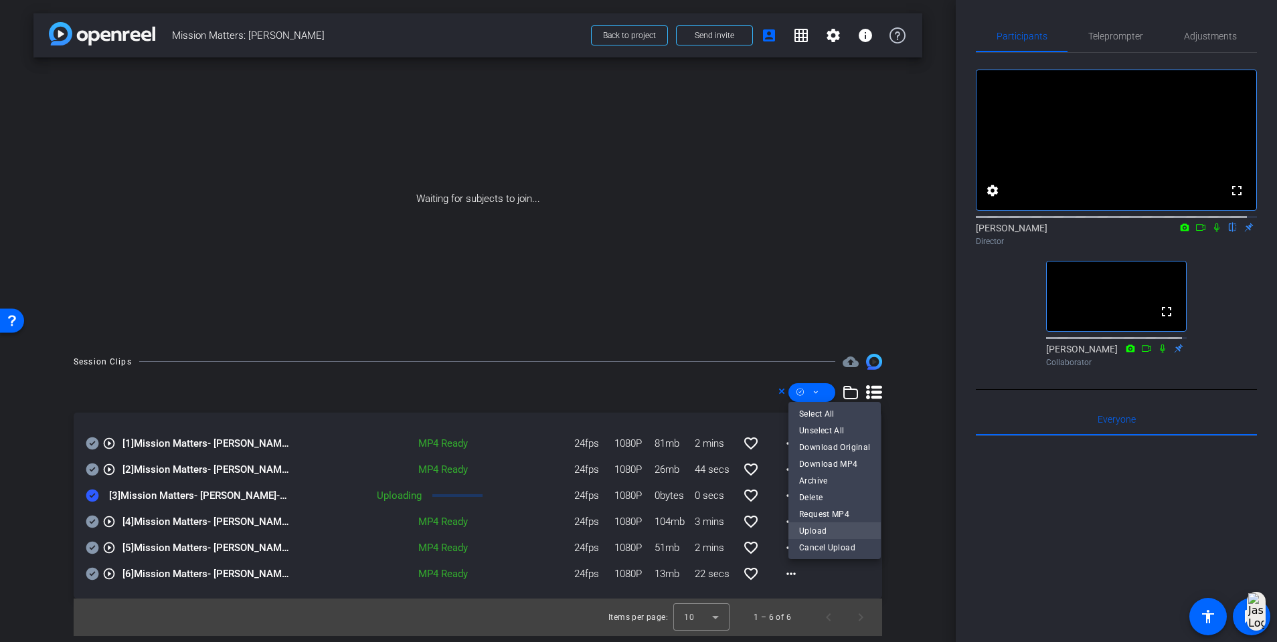
click at [821, 527] on span "Upload" at bounding box center [834, 531] width 71 height 16
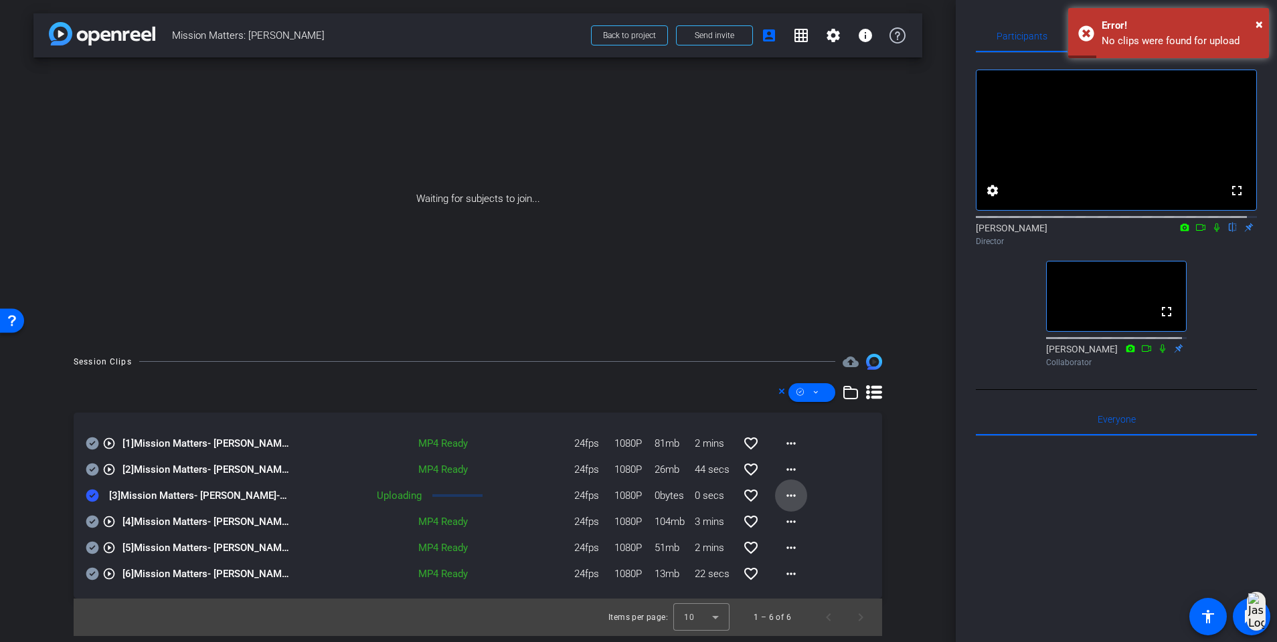
click at [787, 501] on mat-icon "more_horiz" at bounding box center [791, 496] width 16 height 16
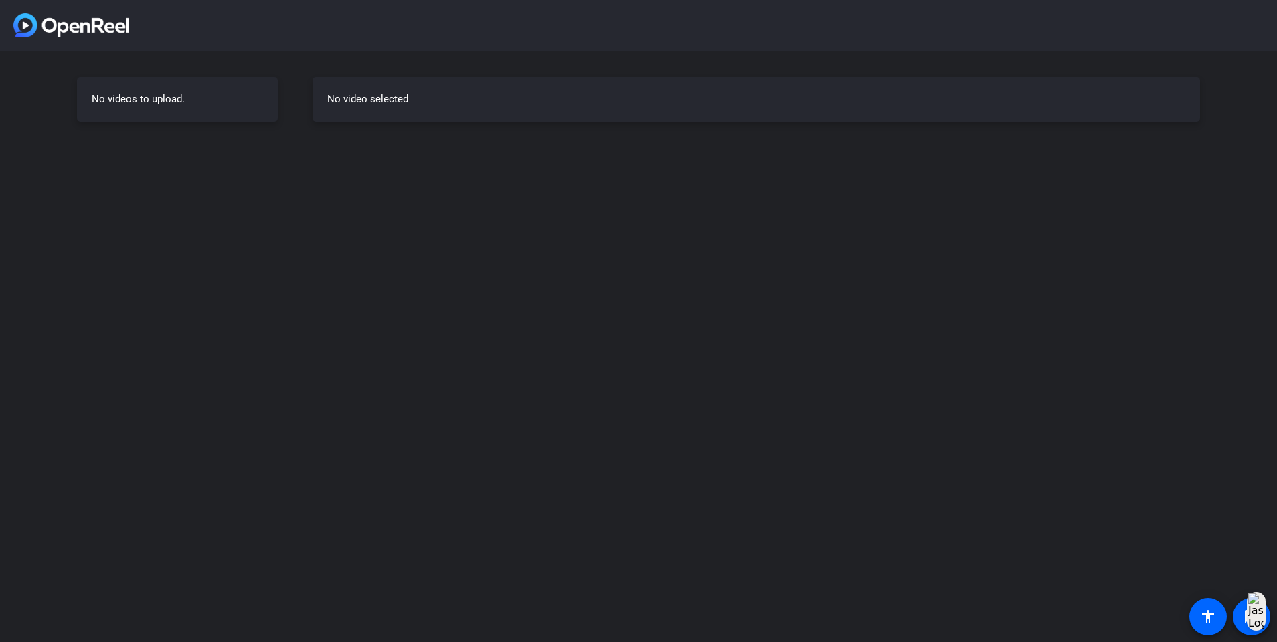
click at [167, 102] on div "No videos to upload." at bounding box center [177, 99] width 201 height 45
click at [408, 88] on div "No video selected" at bounding box center [755, 99] width 887 height 45
